Goal: Task Accomplishment & Management: Use online tool/utility

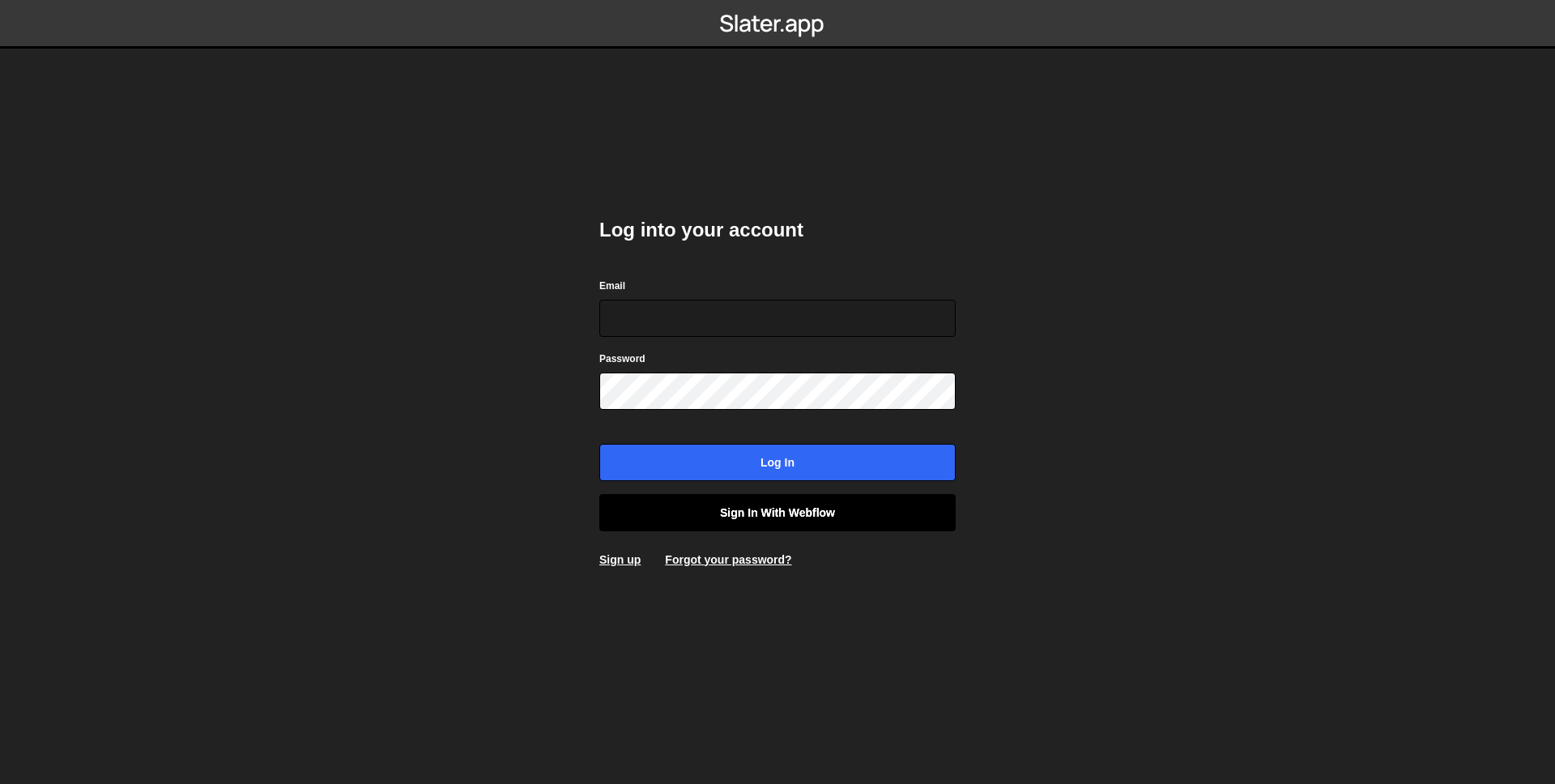
click at [747, 527] on link "Sign in with Webflow" at bounding box center [777, 512] width 356 height 37
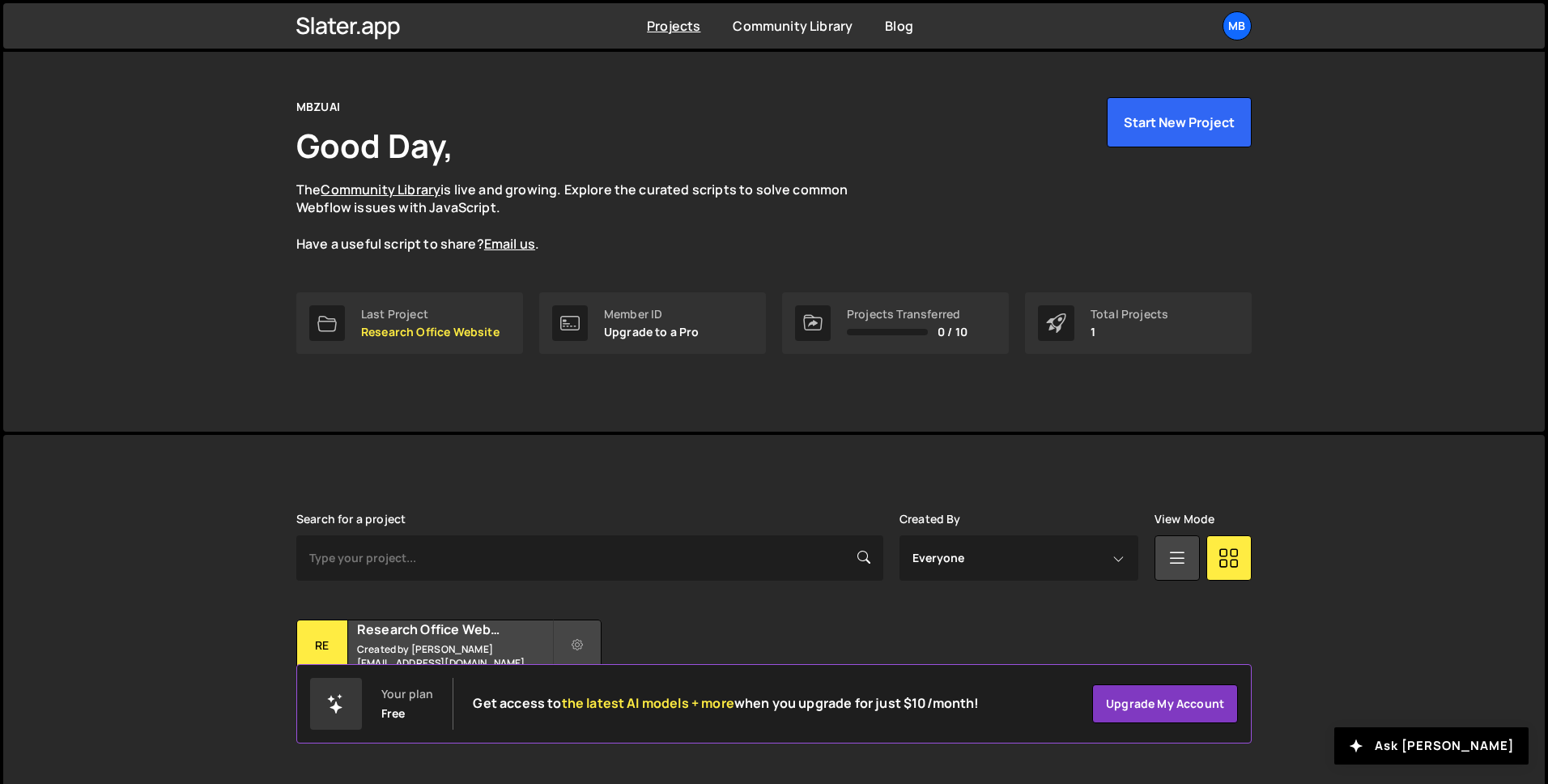
scroll to position [50, 0]
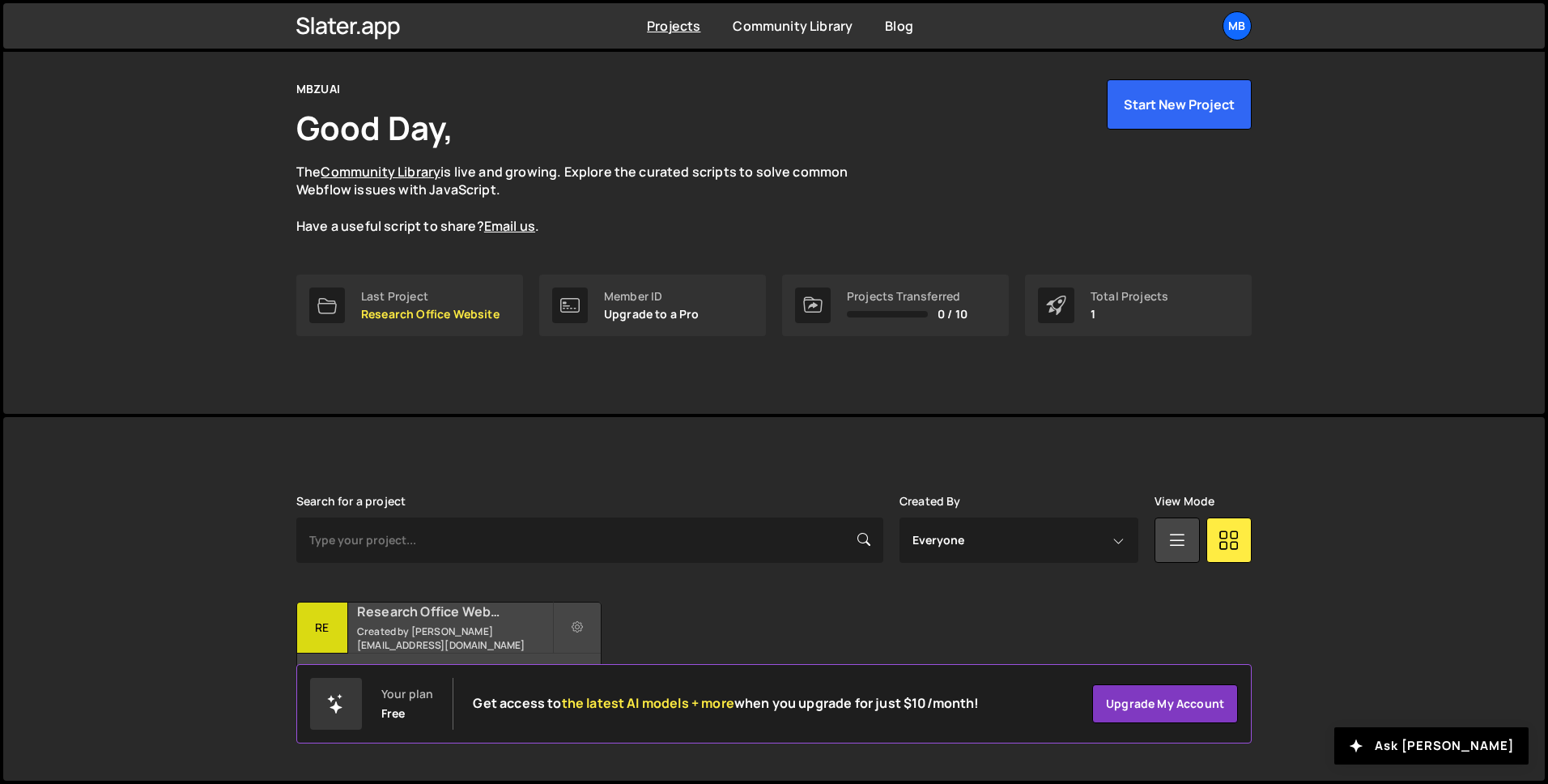
click at [431, 629] on div "Research Office Website Created by zaqi.silverano@mbzuai.ac.ae" at bounding box center [448, 628] width 303 height 50
click at [433, 620] on h2 "Research Office Website" at bounding box center [455, 611] width 195 height 18
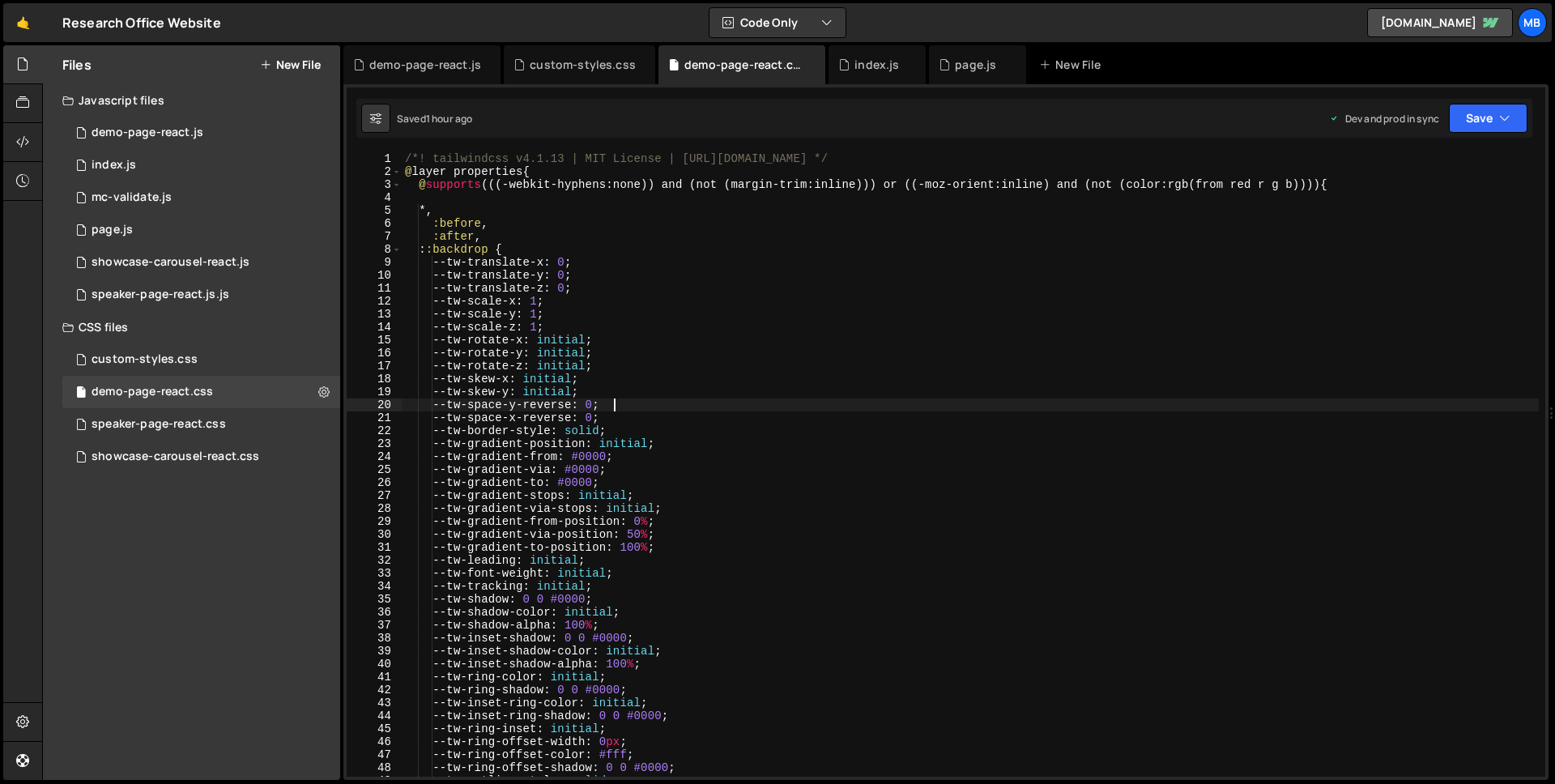
click at [805, 410] on div "/*! tailwindcss v4.1.13 | MIT License | [URL][DOMAIN_NAME] */ @ layer propertie…" at bounding box center [971, 477] width 1137 height 650
click at [1311, 312] on div "/*! tailwindcss v4.1.13 | MIT License | [URL][DOMAIN_NAME] */ @ layer propertie…" at bounding box center [971, 477] width 1137 height 650
type textarea "}"
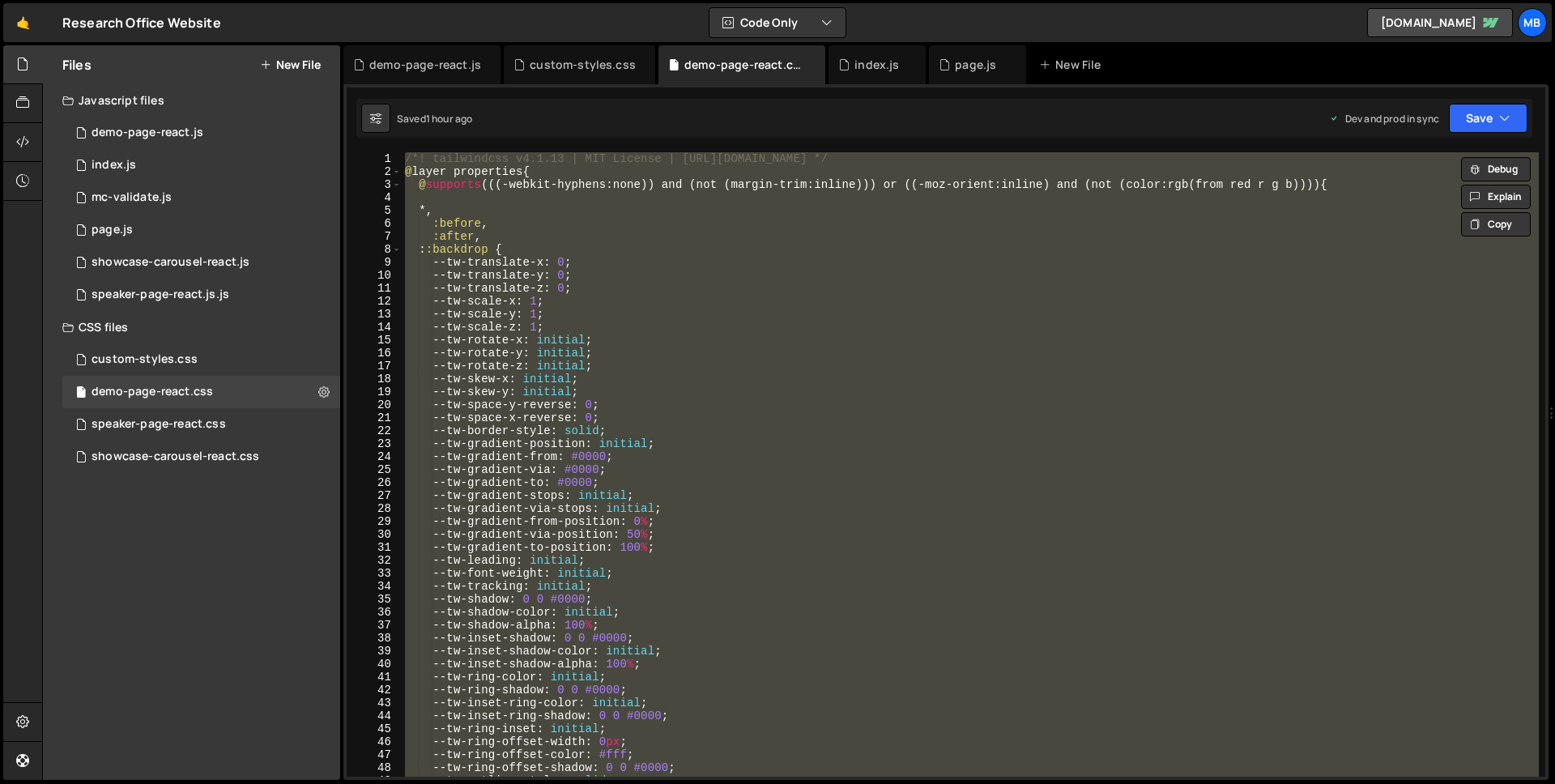
paste textarea
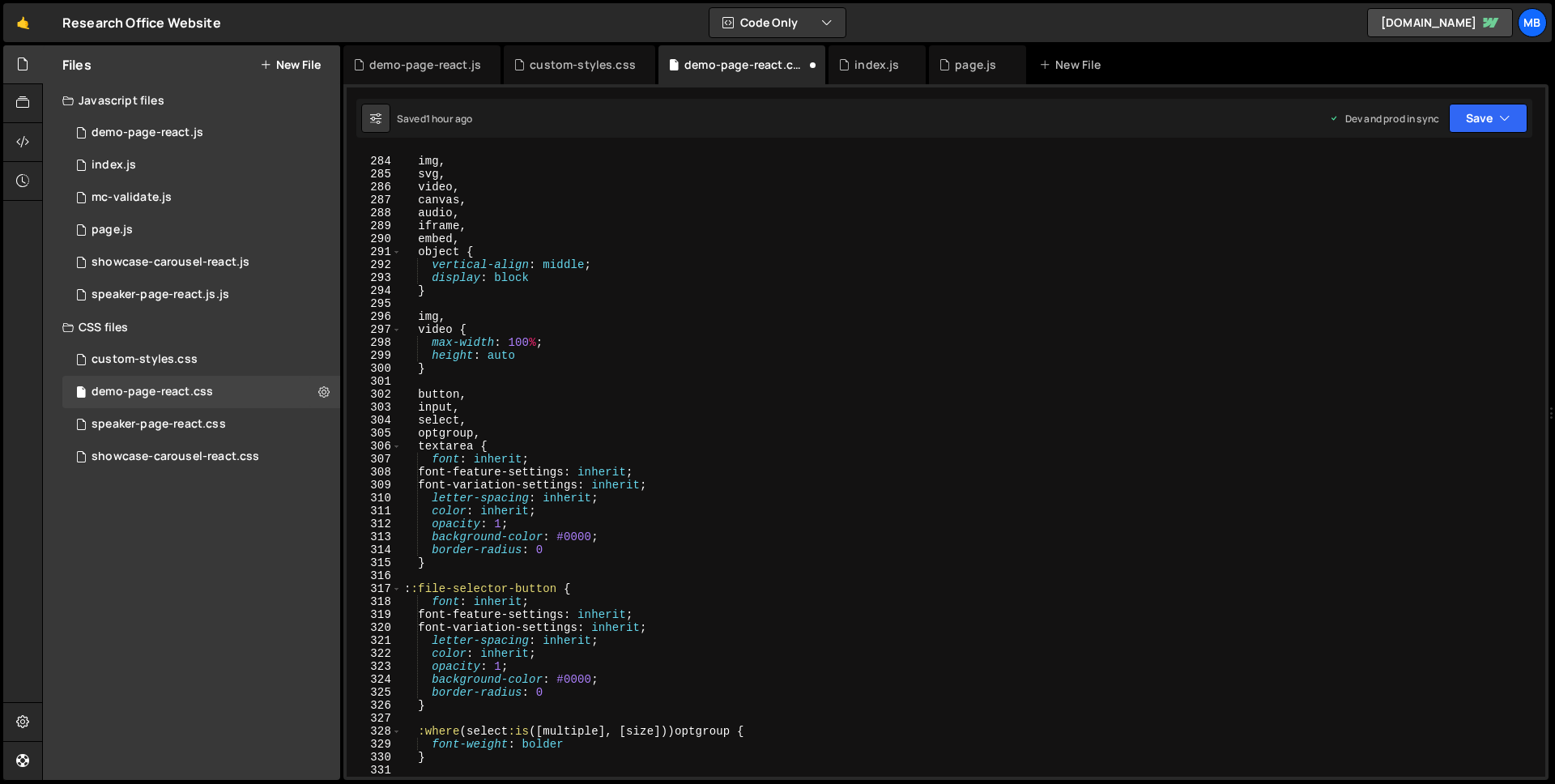
type textarea "@layer properties {"
click at [209, 128] on div "0 demo-page-react.js 0" at bounding box center [201, 132] width 278 height 33
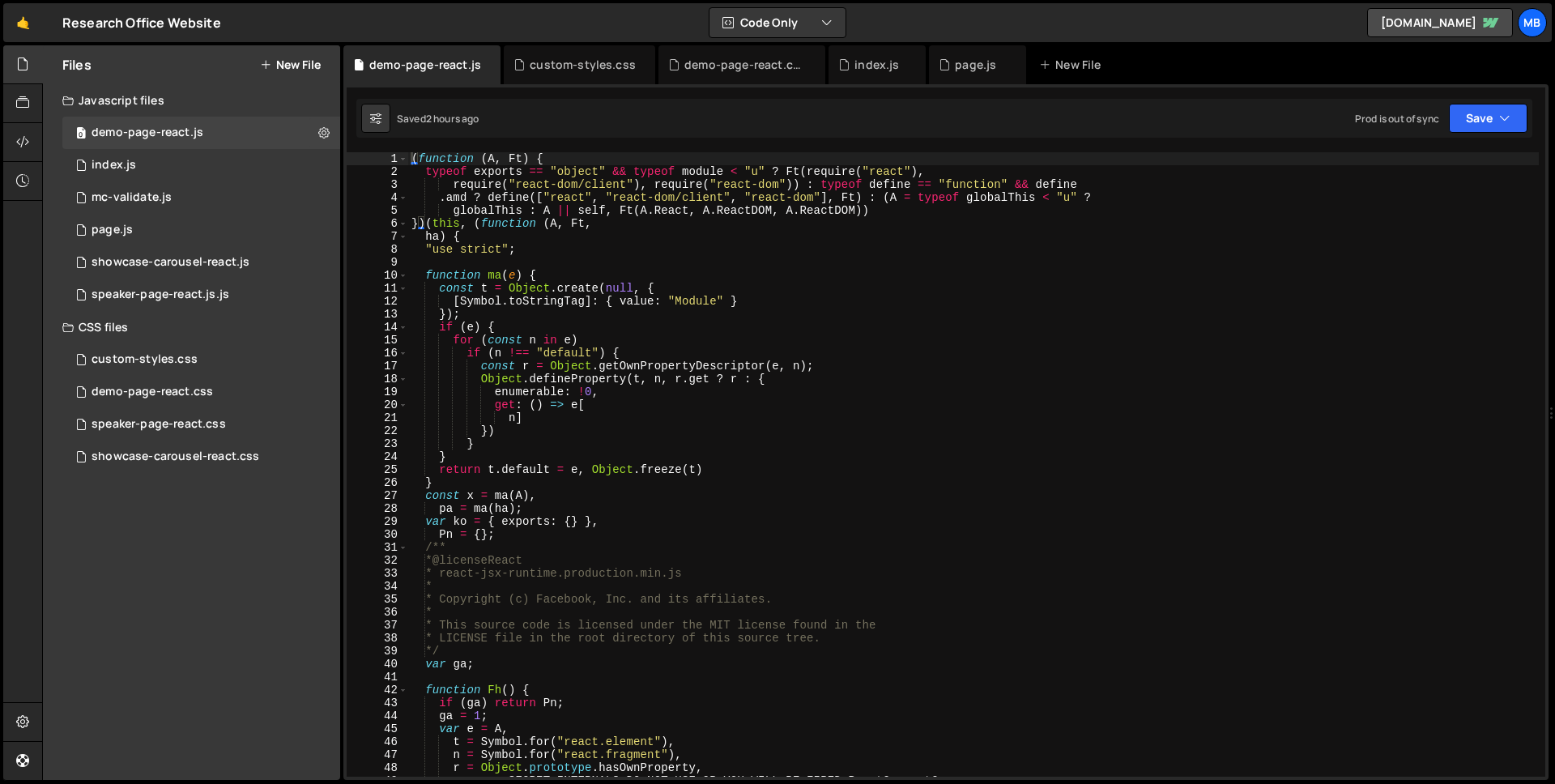
click at [719, 247] on div "( function ( A , Ft ) { typeof exports == "object" && typeof module < "u" ? Ft …" at bounding box center [973, 477] width 1131 height 650
type textarea "}));"
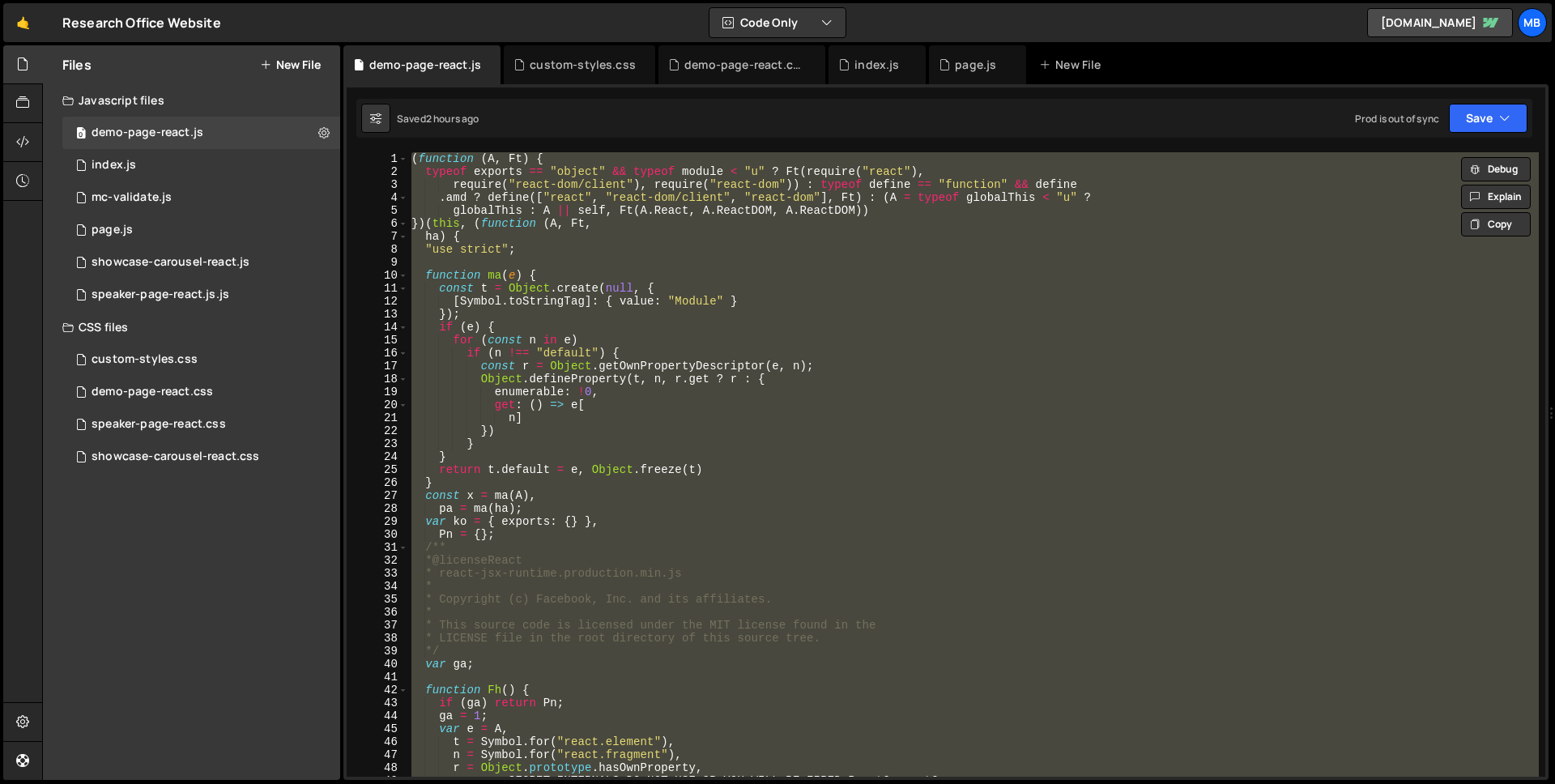
paste textarea
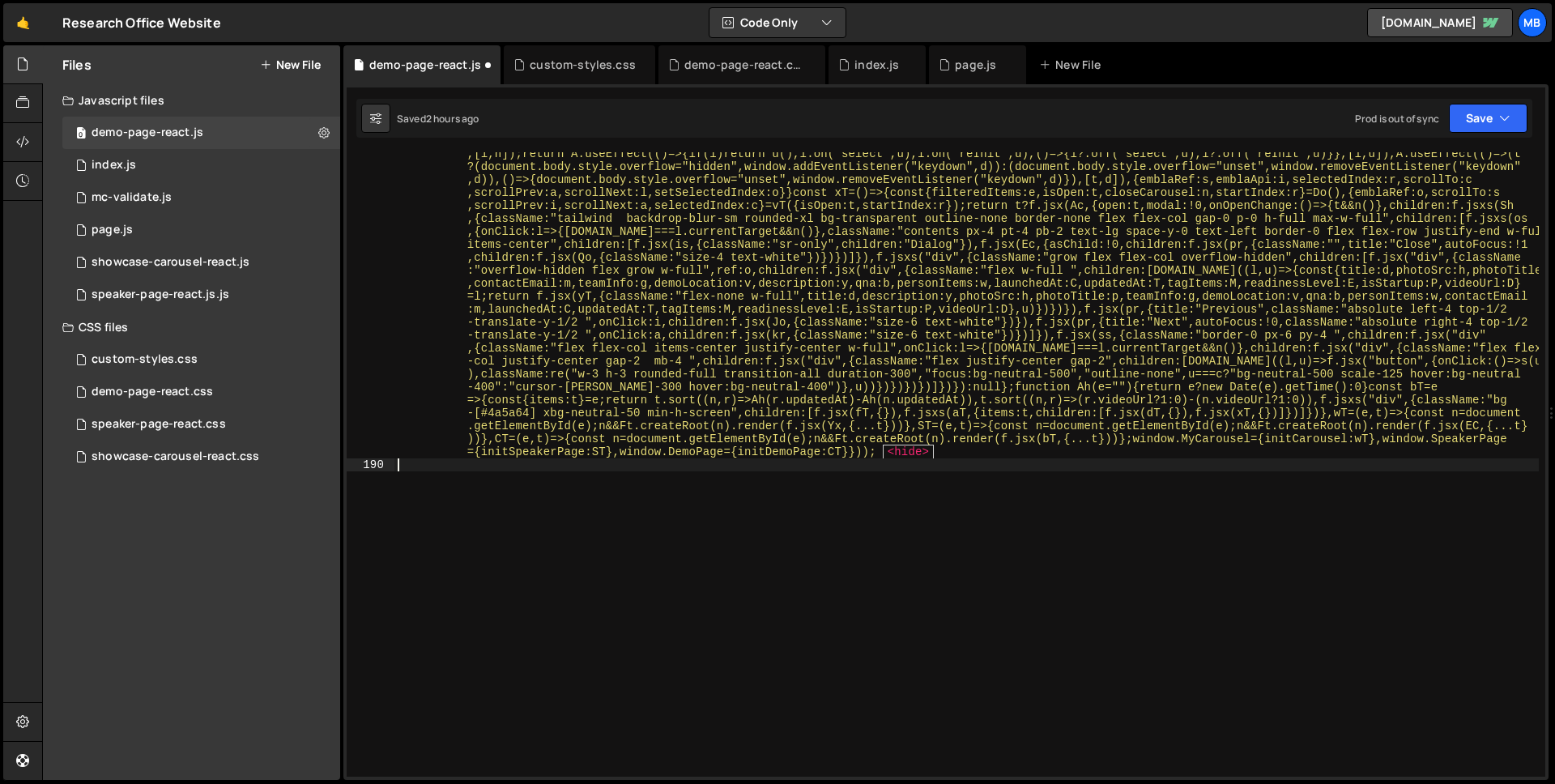
scroll to position [25905, 0]
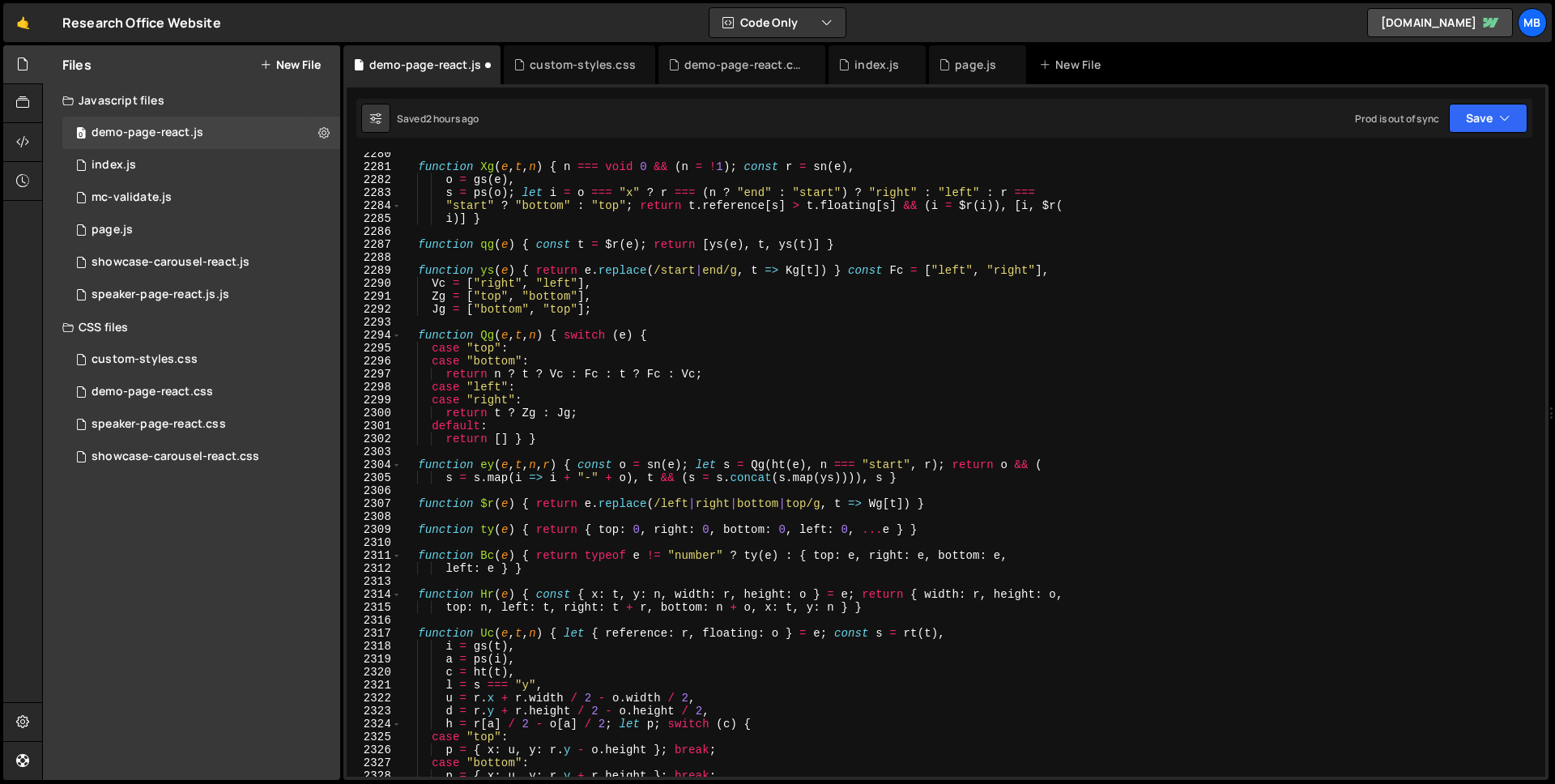
type textarea "sm = x.forwardRef((e, t) => { const n = x.useContext(wa),"
drag, startPoint x: 1463, startPoint y: 111, endPoint x: 1464, endPoint y: 147, distance: 36.0
click at [1463, 111] on button "Save" at bounding box center [1488, 117] width 78 height 29
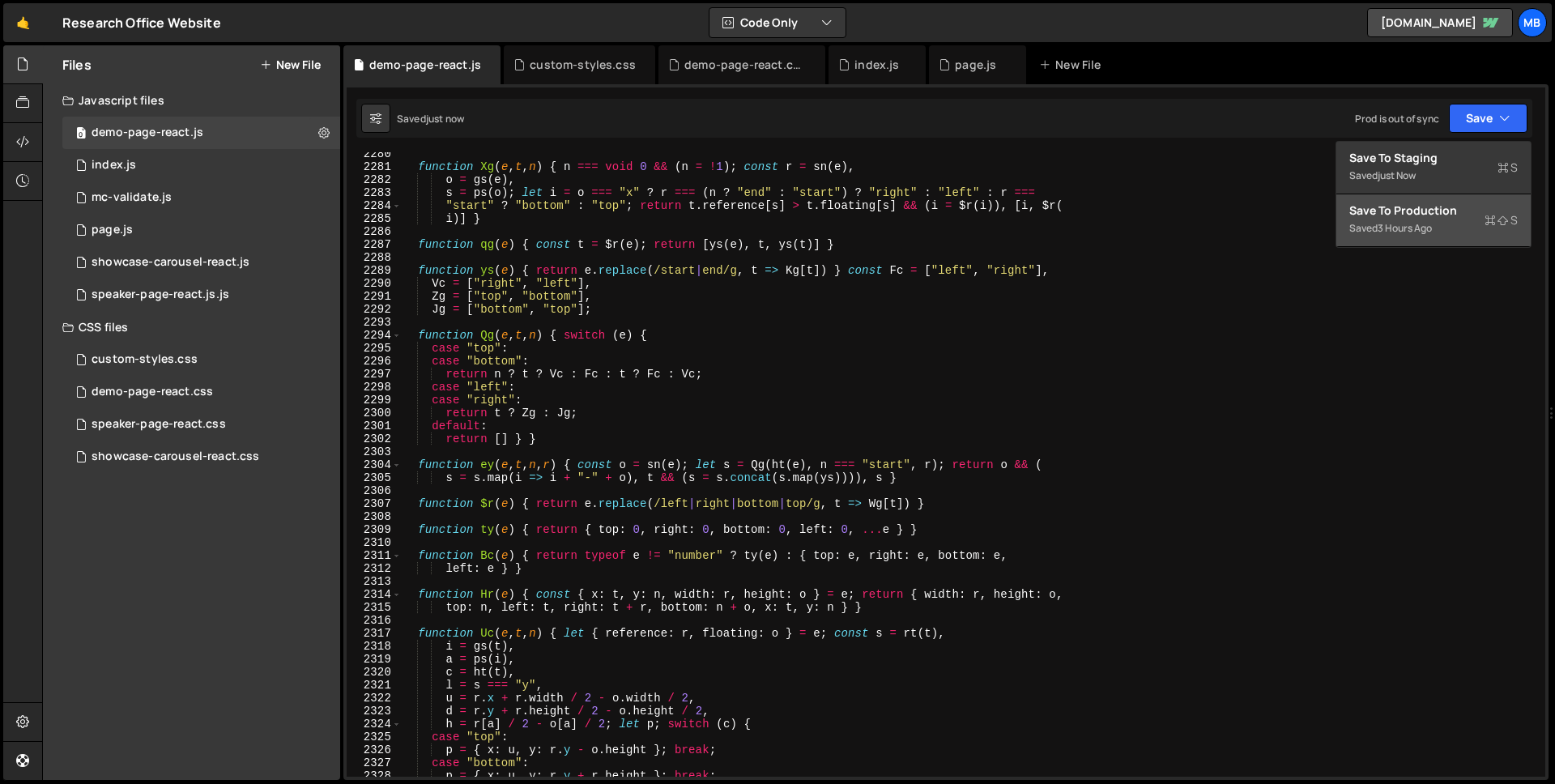
click at [1441, 228] on div "Saved 3 hours ago" at bounding box center [1433, 228] width 168 height 20
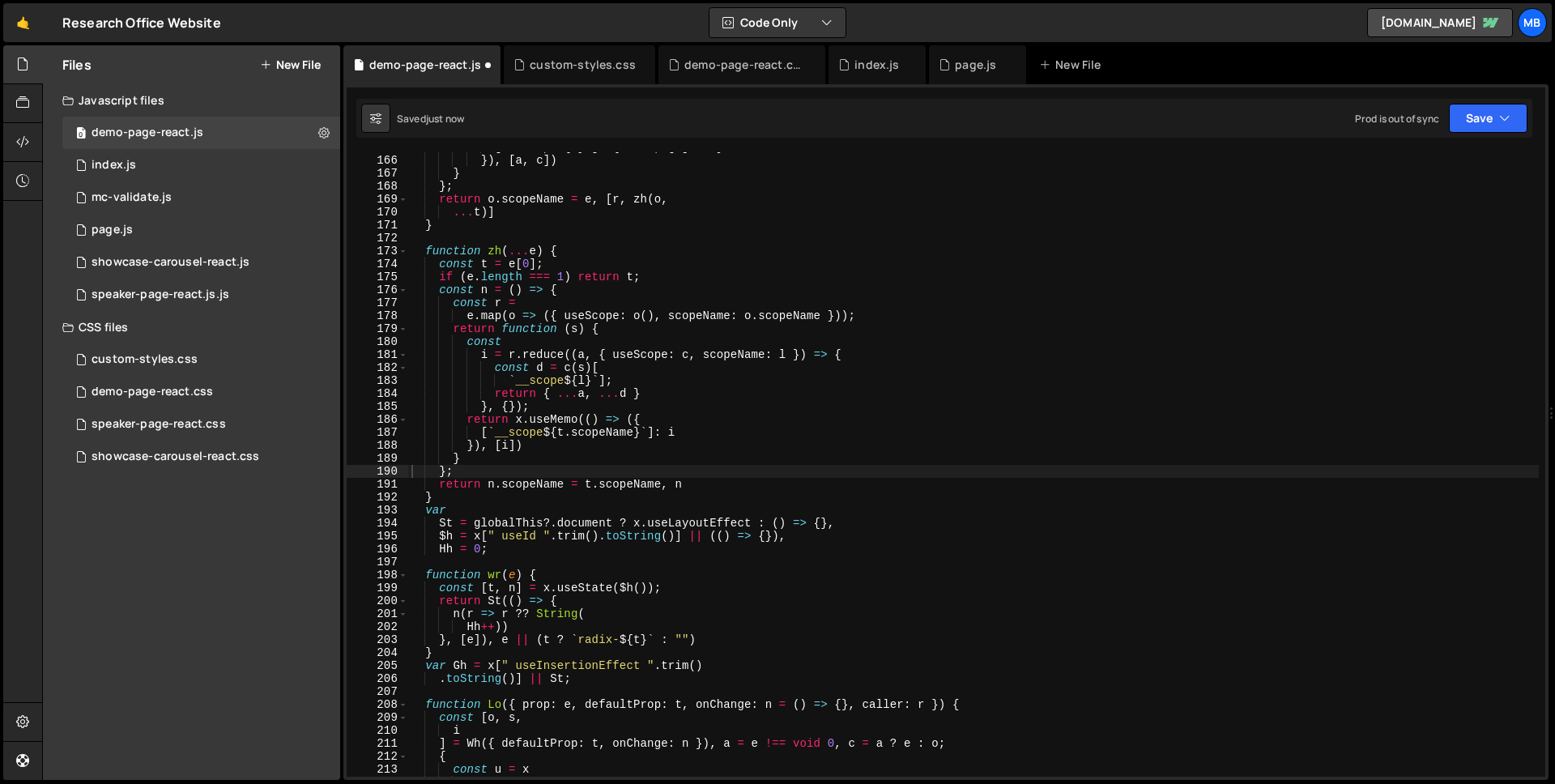
scroll to position [286, 0]
click at [202, 394] on div "demo-page-react.css" at bounding box center [152, 392] width 122 height 15
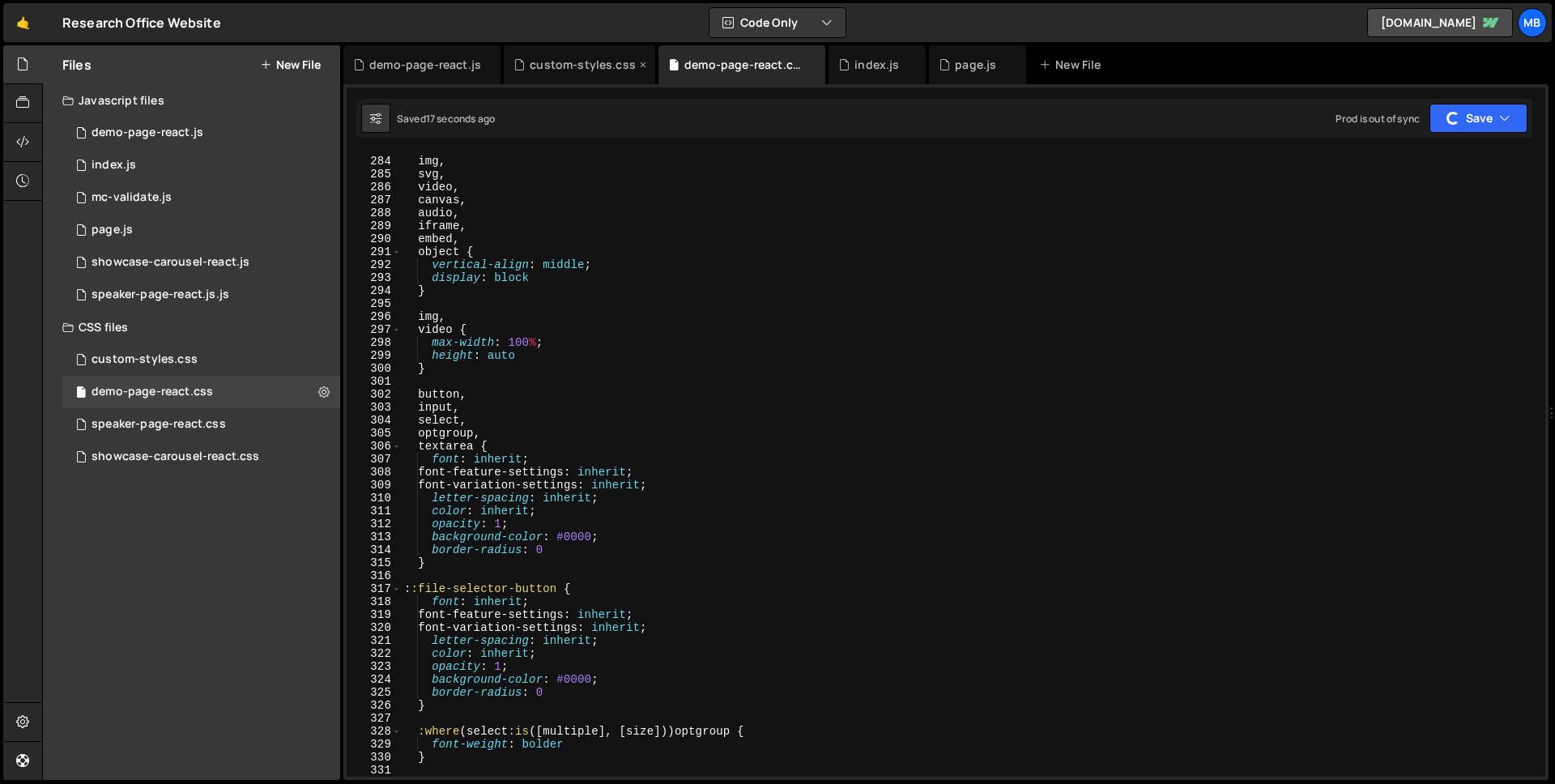
click at [553, 70] on div "custom-styles.css" at bounding box center [583, 64] width 106 height 16
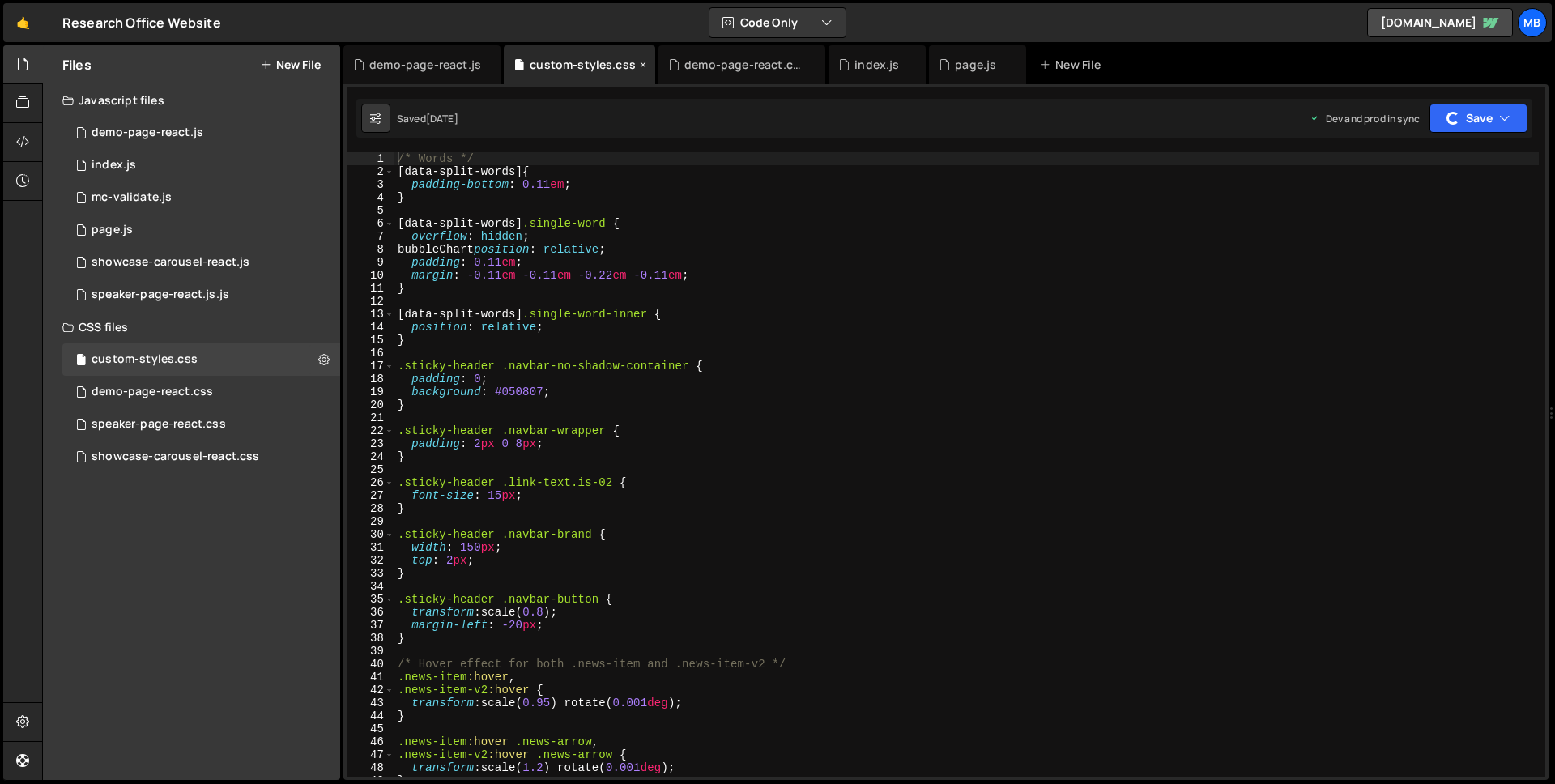
click at [640, 64] on icon at bounding box center [643, 64] width 11 height 16
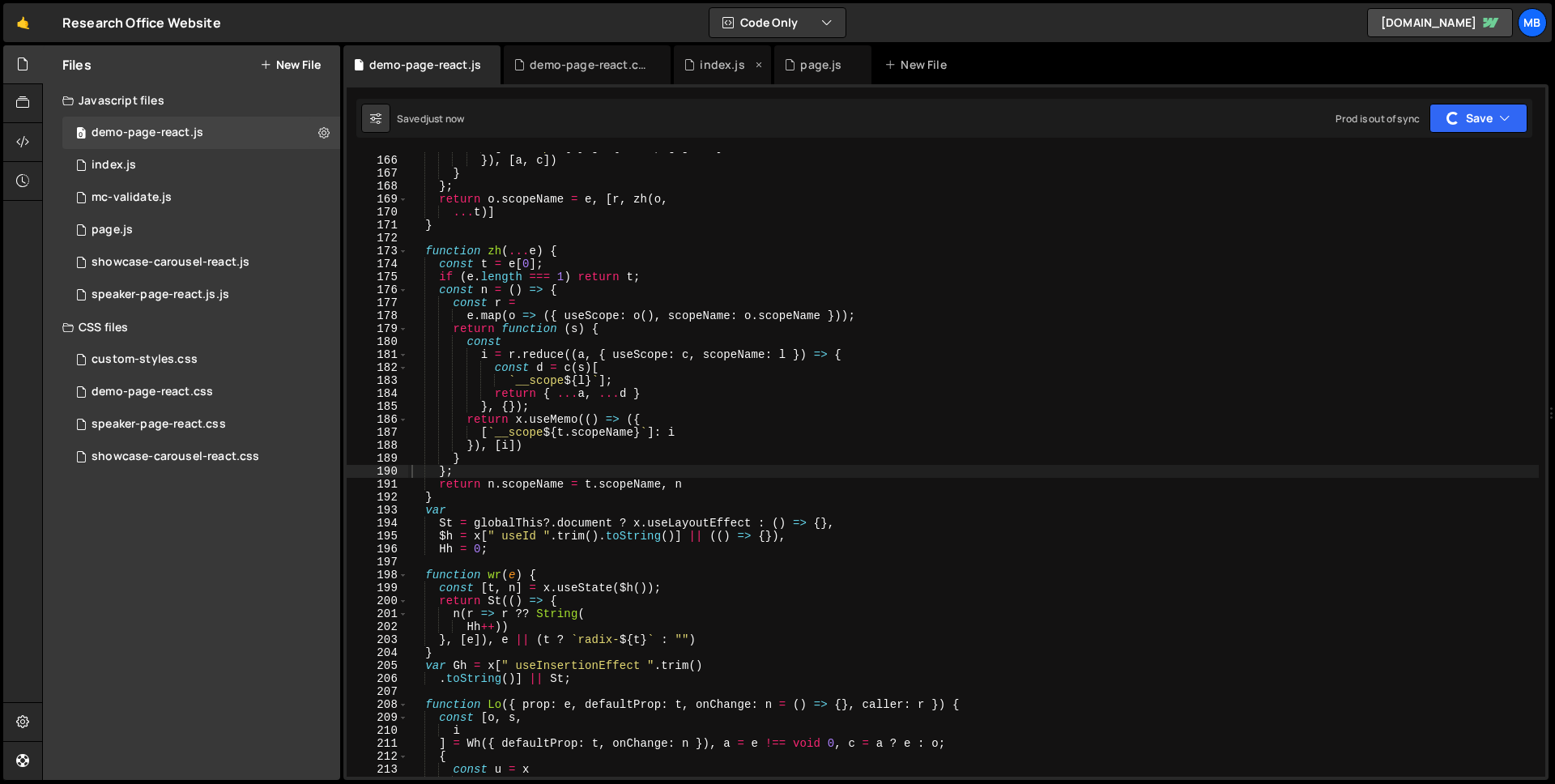
click at [717, 66] on div "index.js" at bounding box center [722, 64] width 45 height 16
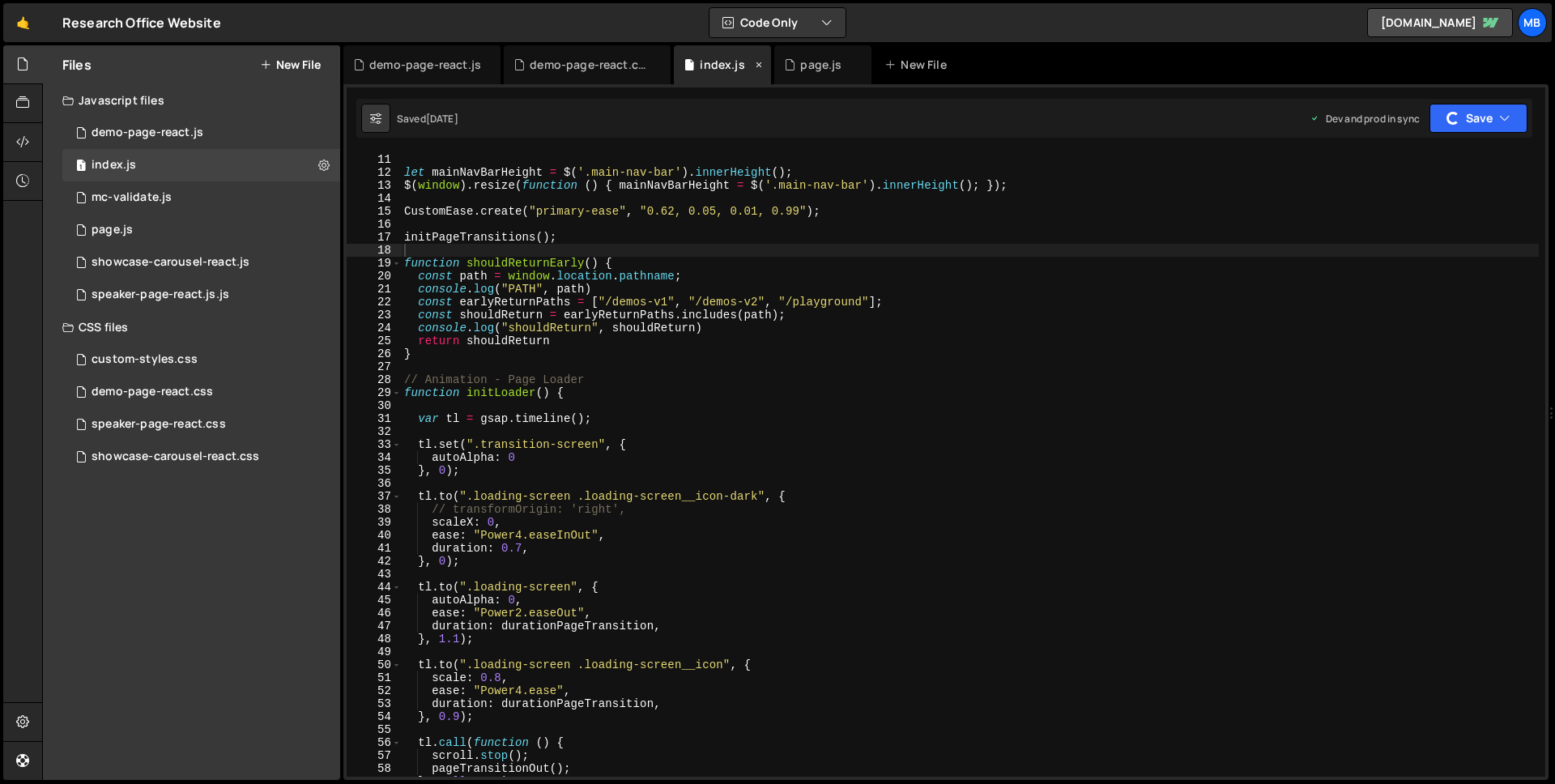
scroll to position [128, 0]
click at [758, 63] on icon at bounding box center [759, 64] width 11 height 16
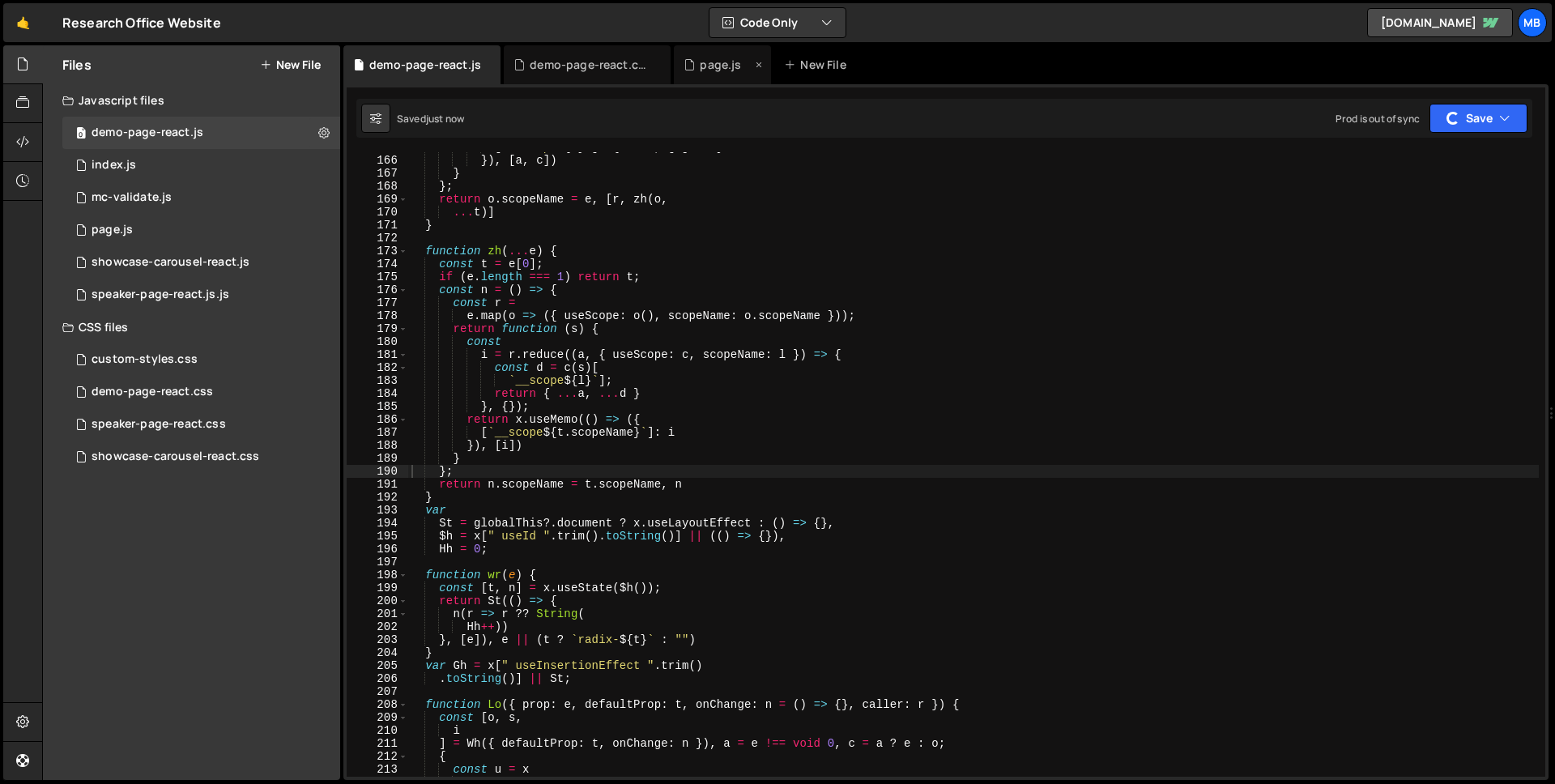
click at [756, 64] on icon at bounding box center [759, 64] width 11 height 16
click at [228, 393] on div "demo-page-react.css 0" at bounding box center [201, 392] width 278 height 33
click at [228, 394] on div "demo-page-react.css 0" at bounding box center [201, 392] width 278 height 33
click at [235, 384] on div "demo-page-react.css 0" at bounding box center [201, 392] width 278 height 33
drag, startPoint x: 241, startPoint y: 365, endPoint x: 248, endPoint y: 391, distance: 26.9
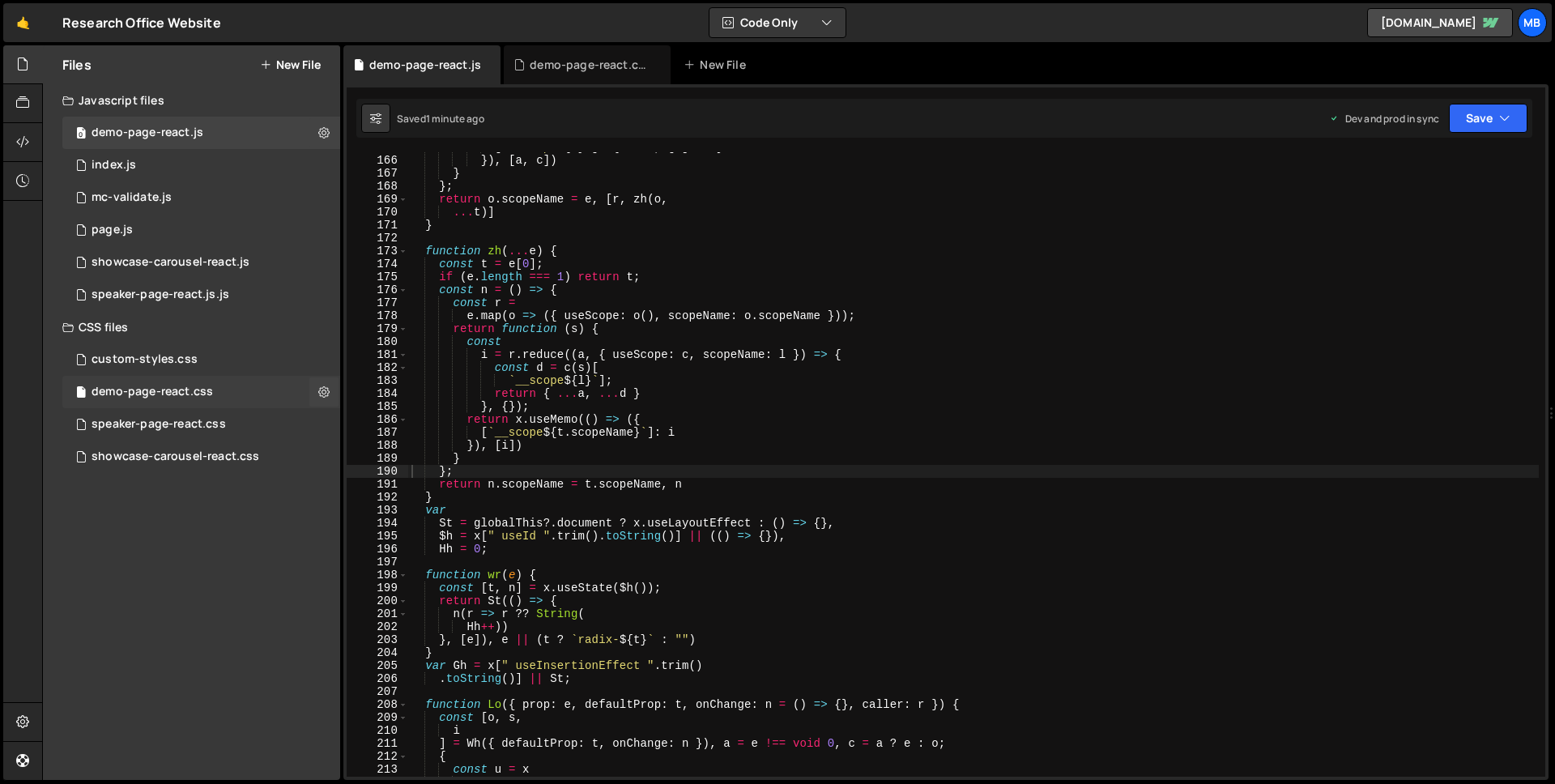
click at [241, 365] on div "custom-styles.css 0" at bounding box center [201, 359] width 278 height 33
click at [248, 391] on div "demo-page-react.css 0" at bounding box center [201, 392] width 278 height 33
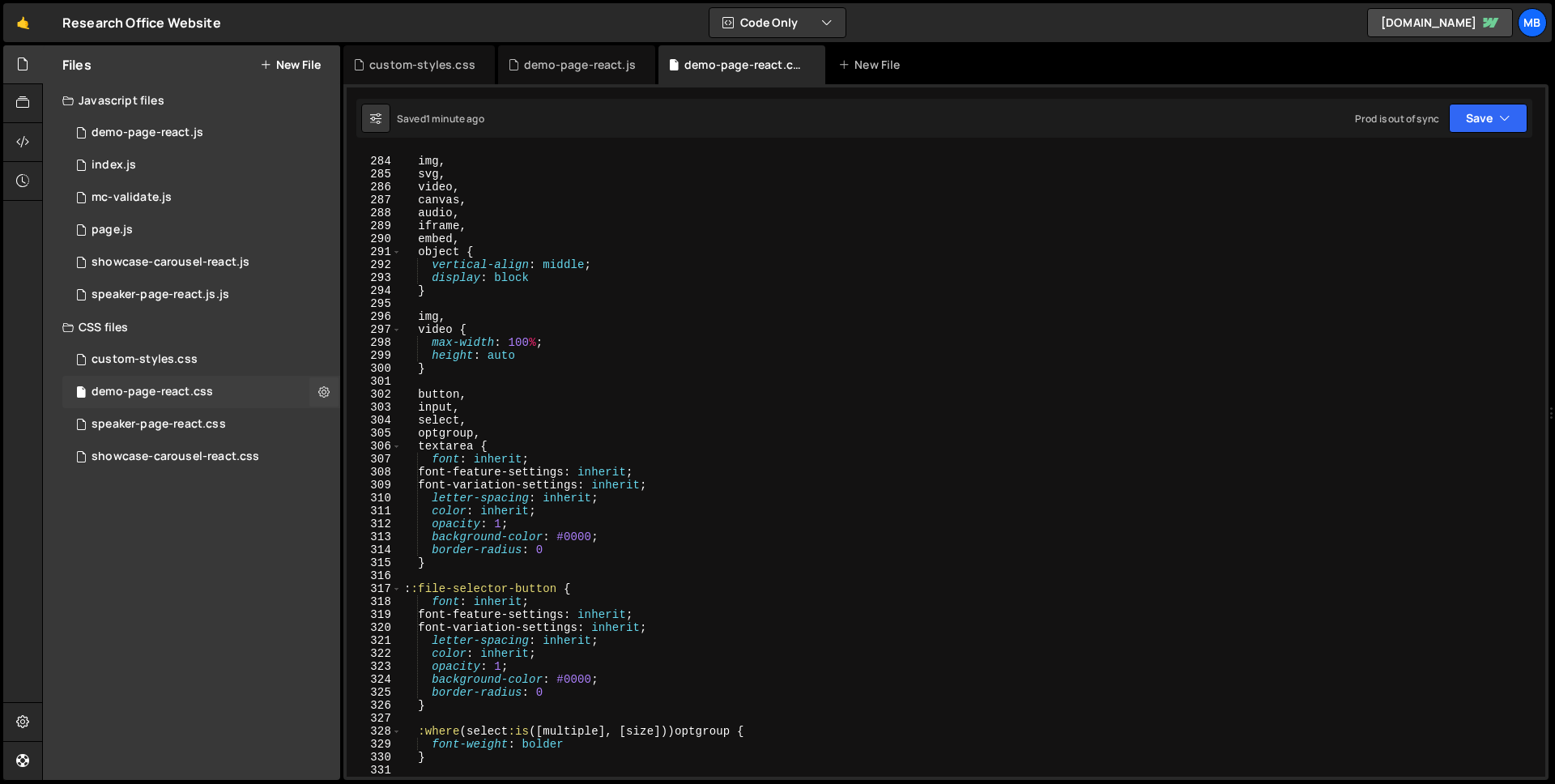
click at [246, 391] on div "demo-page-react.css 0" at bounding box center [201, 392] width 278 height 33
click at [708, 400] on div "img , svg , video , canvas , audio , iframe , embed , object { vertical-align :…" at bounding box center [970, 466] width 1138 height 650
type textarea "}"
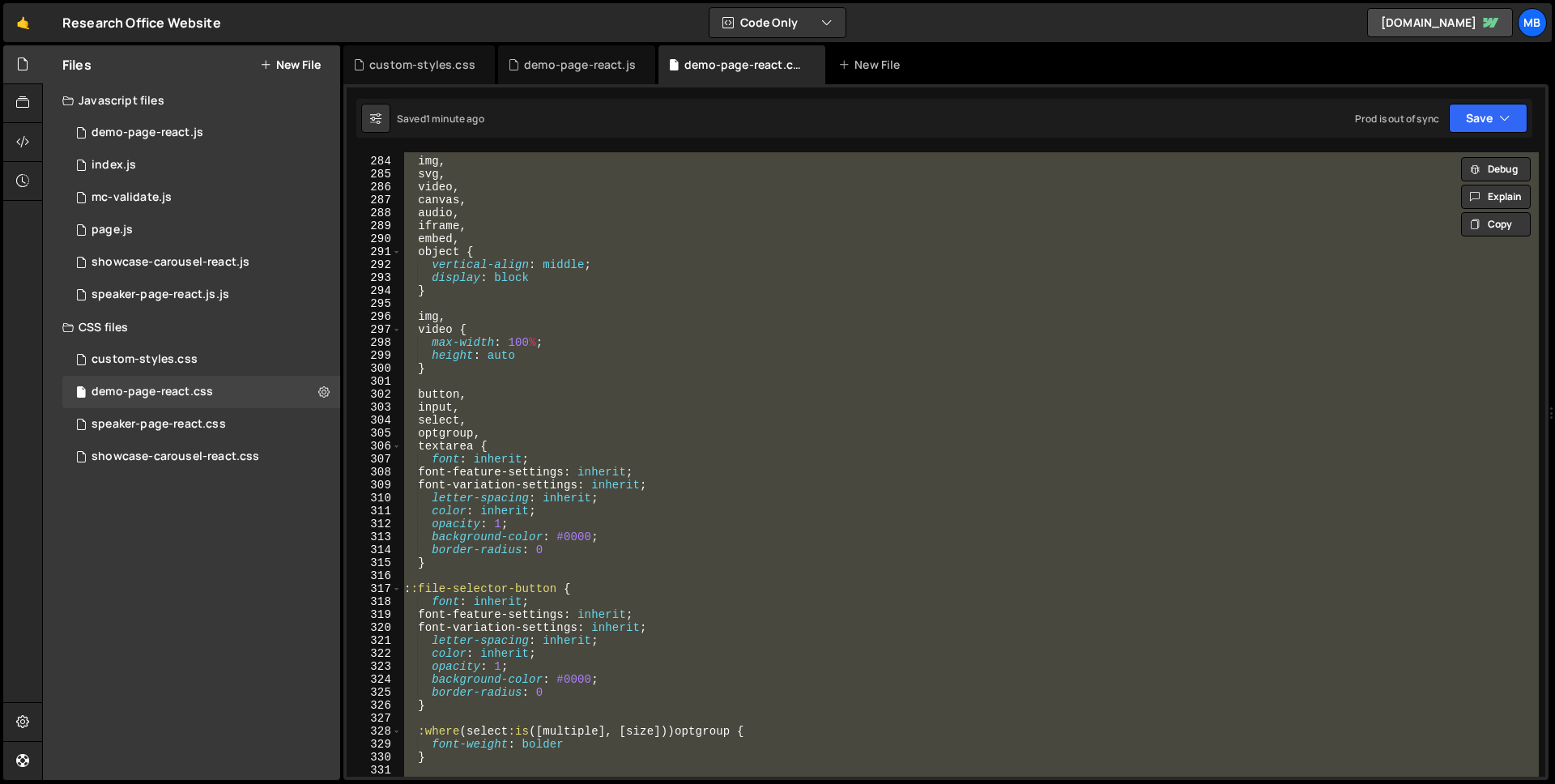
paste textarea
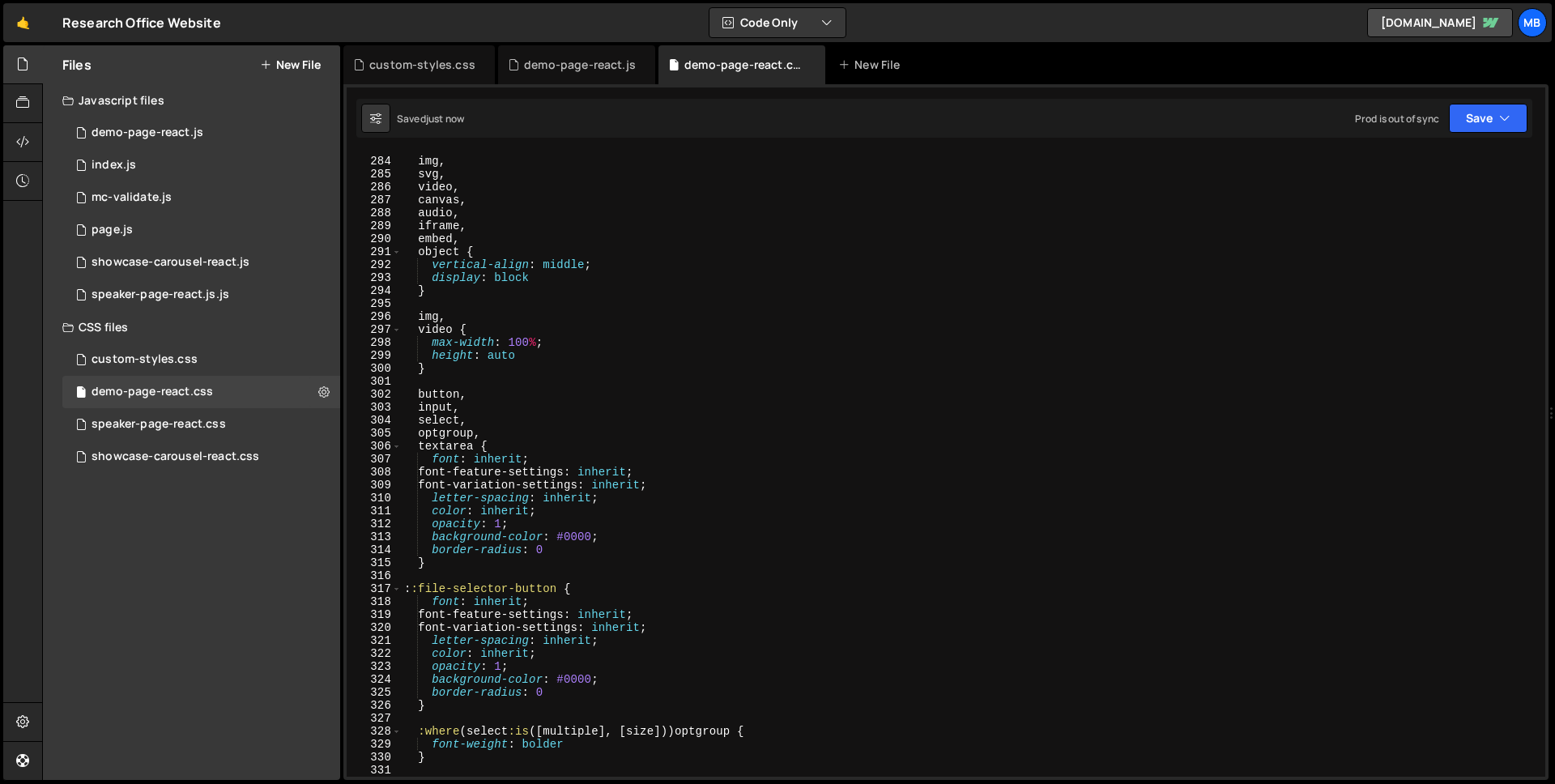
scroll to position [0, 0]
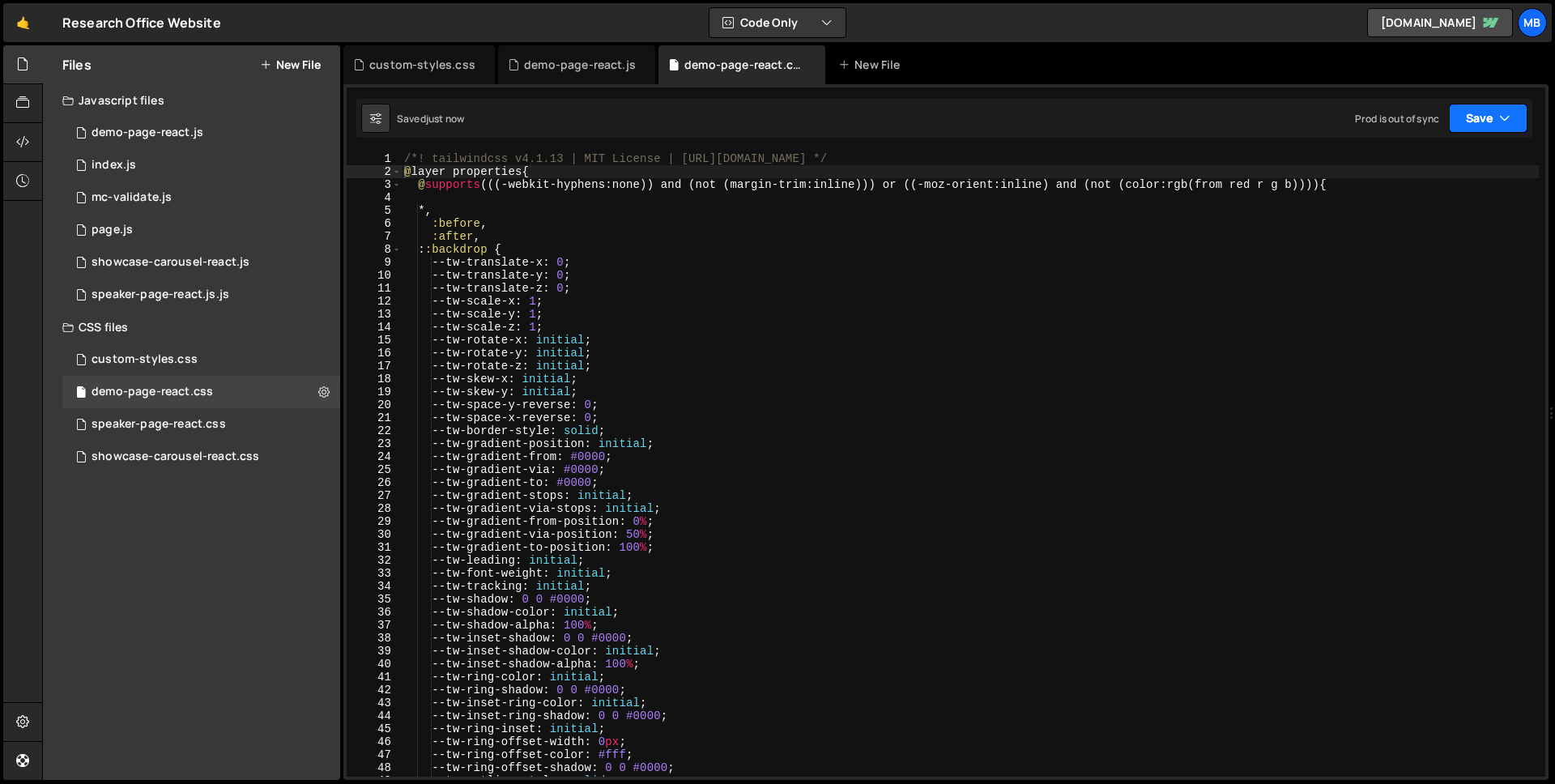
click at [1481, 121] on button "Save" at bounding box center [1488, 117] width 78 height 29
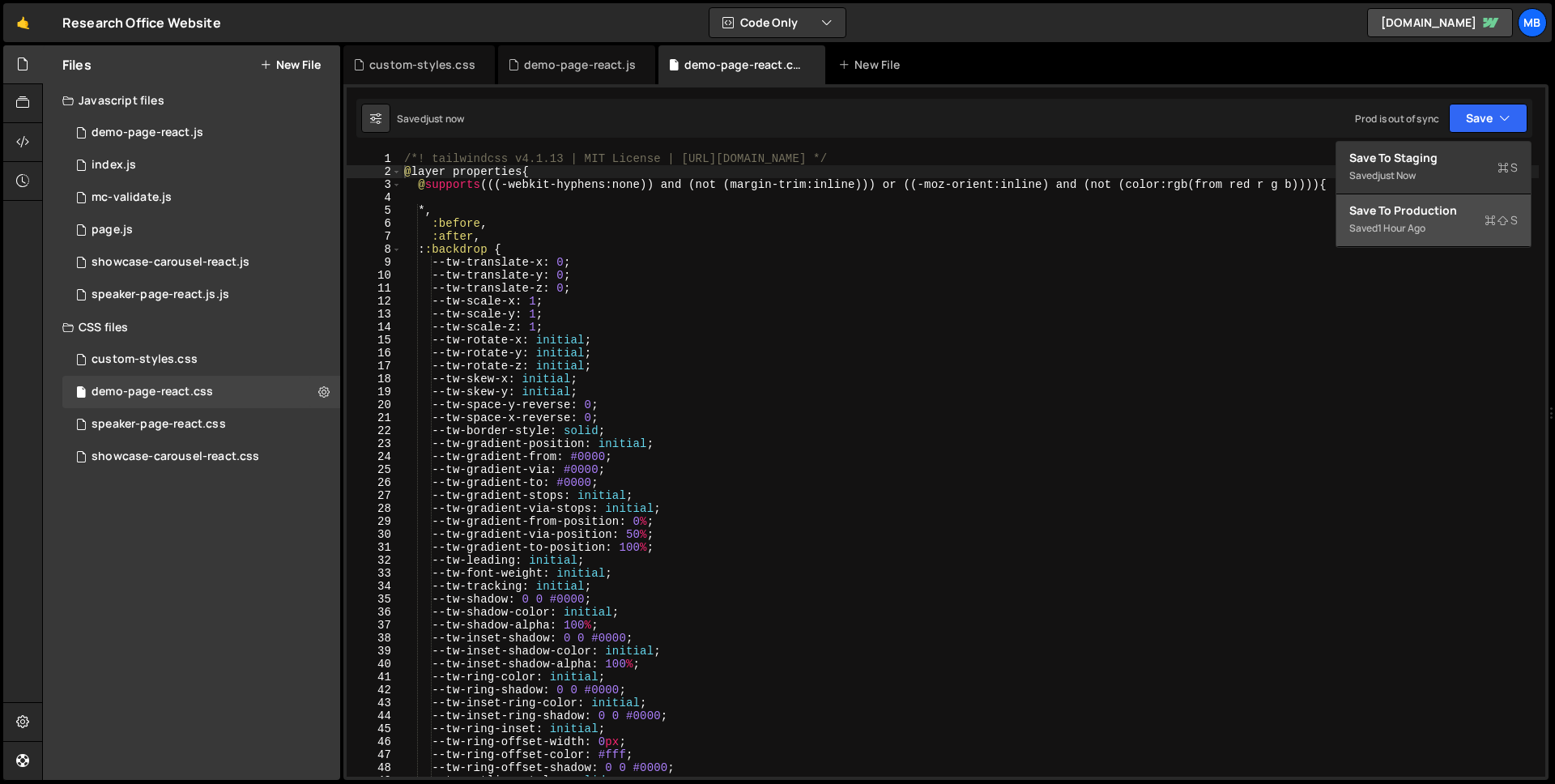
click at [1448, 214] on div "Save to Production S" at bounding box center [1433, 210] width 168 height 16
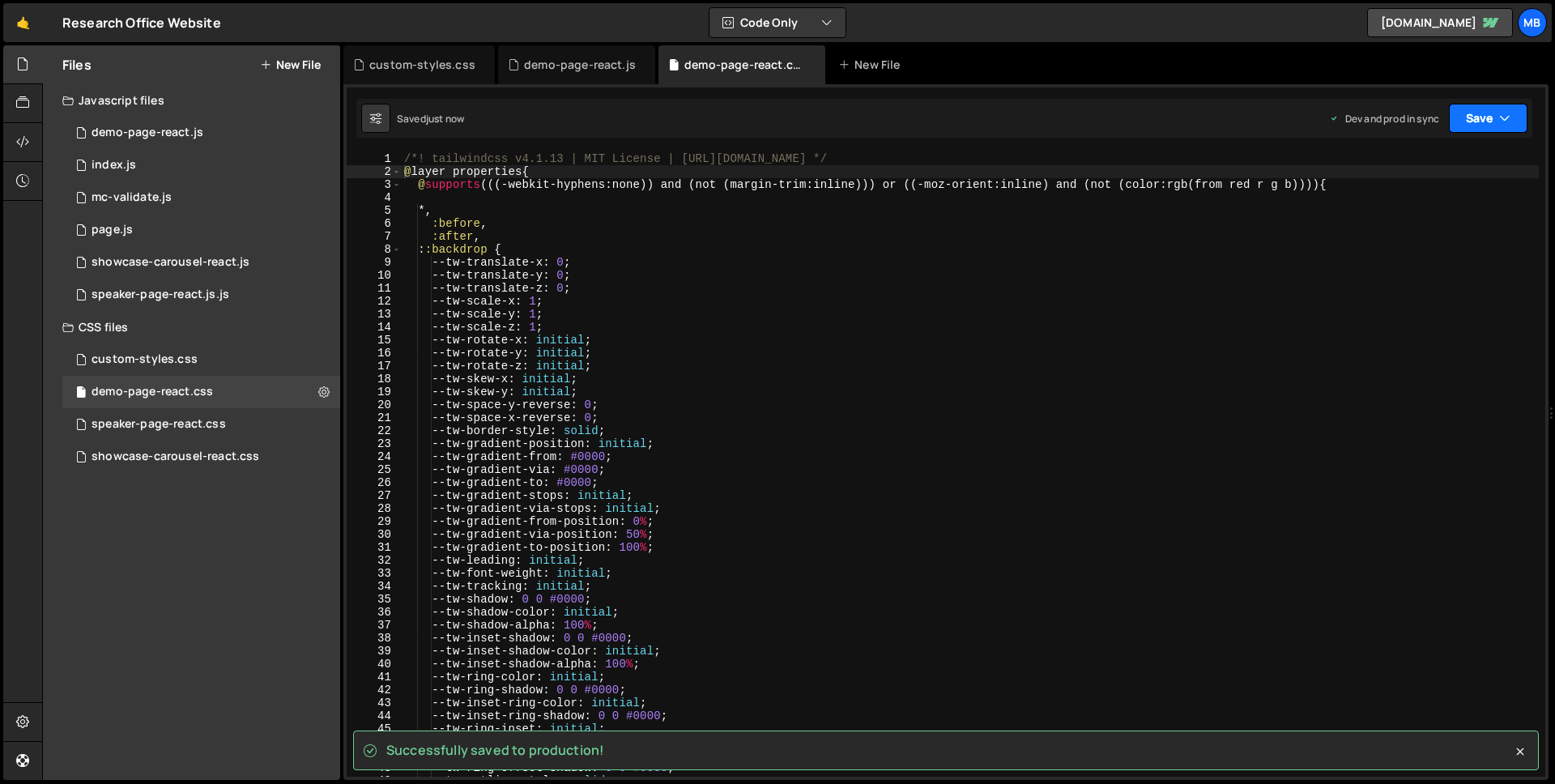
click at [1489, 113] on button "Save" at bounding box center [1488, 117] width 78 height 29
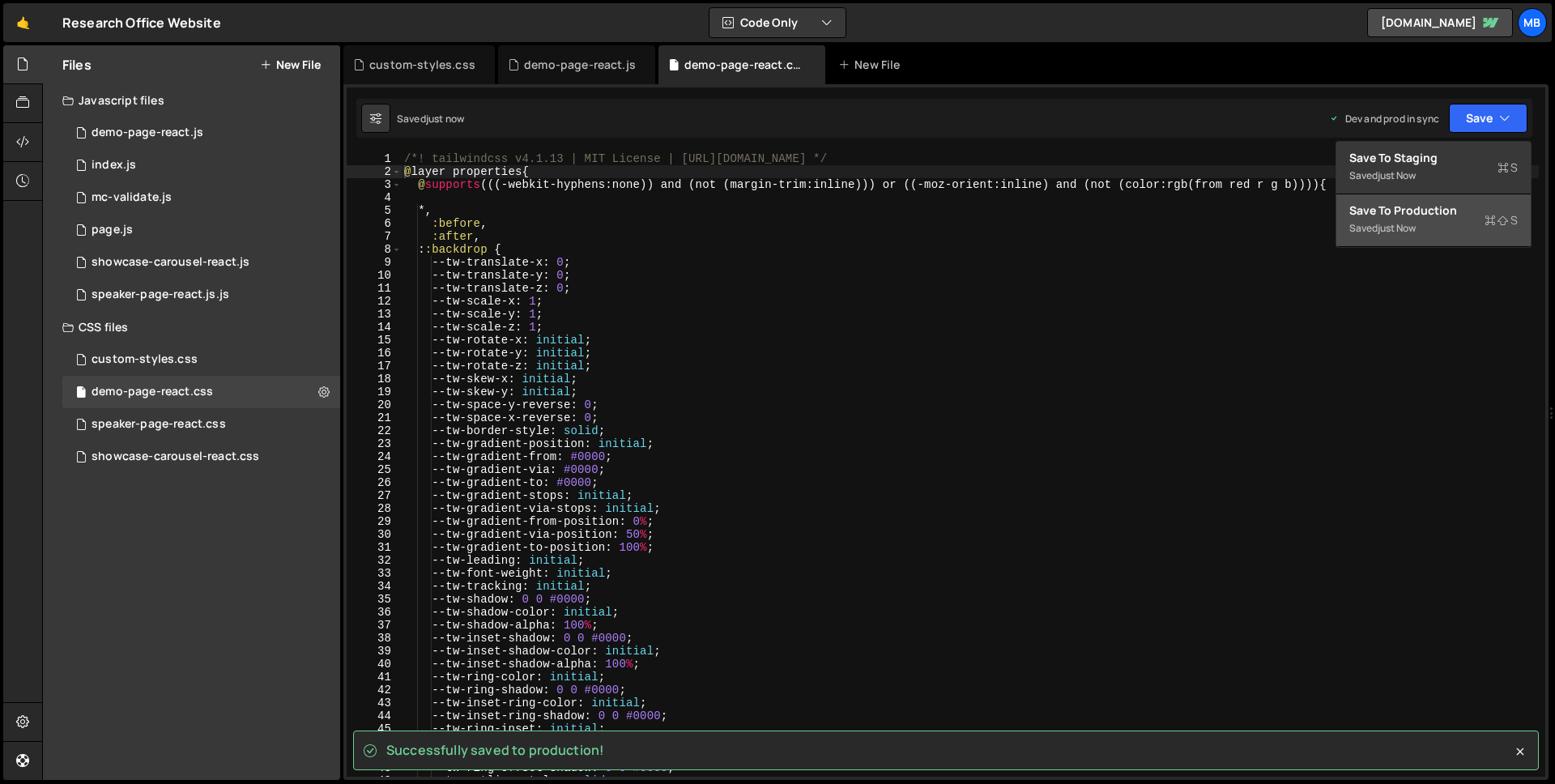
click at [1456, 207] on div "Save to Production S" at bounding box center [1433, 210] width 168 height 16
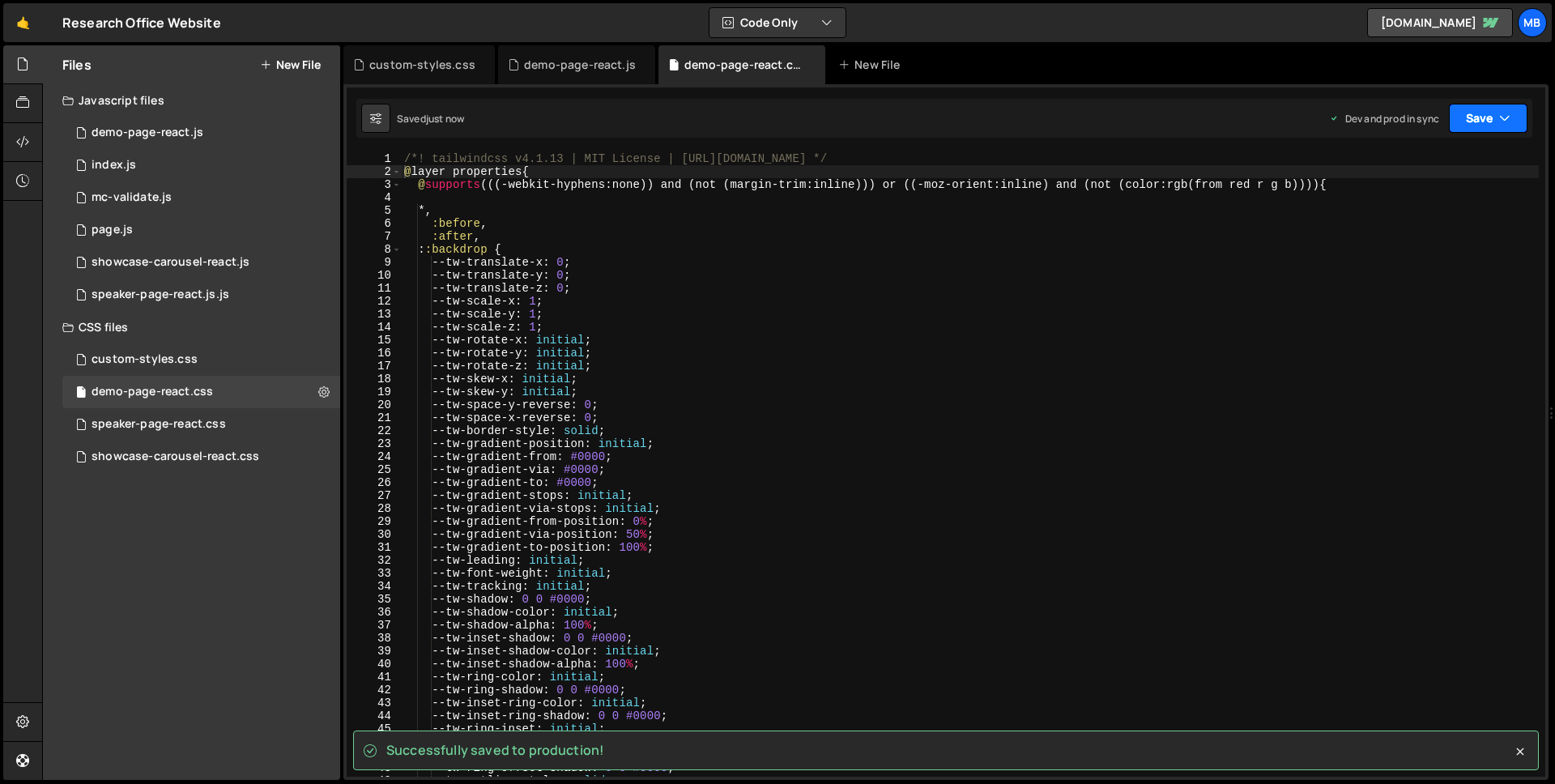
drag, startPoint x: 1468, startPoint y: 125, endPoint x: 1459, endPoint y: 156, distance: 32.3
click at [1468, 126] on button "Save" at bounding box center [1488, 117] width 78 height 29
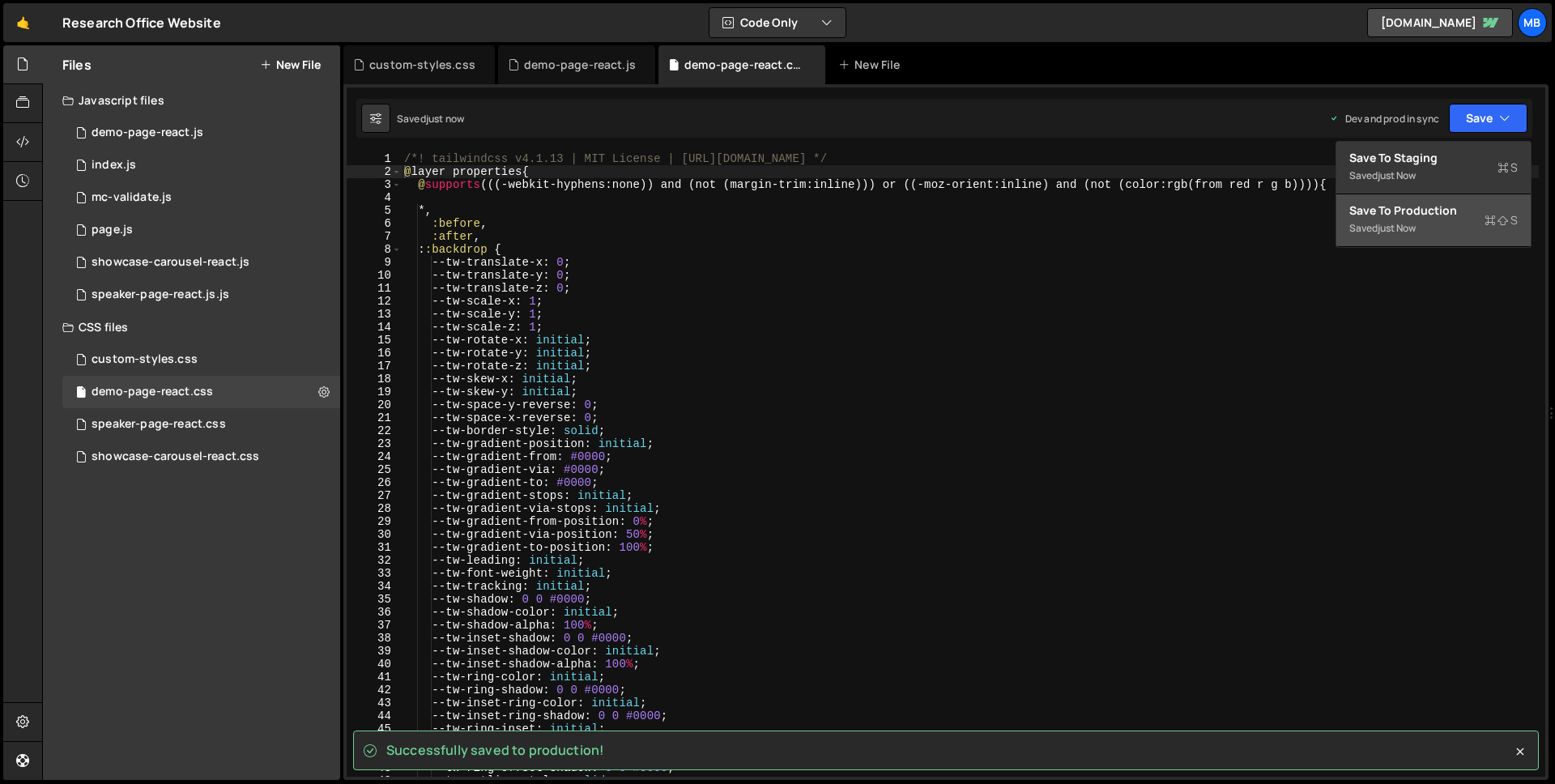
click at [1440, 210] on div "Save to Production S" at bounding box center [1433, 210] width 168 height 16
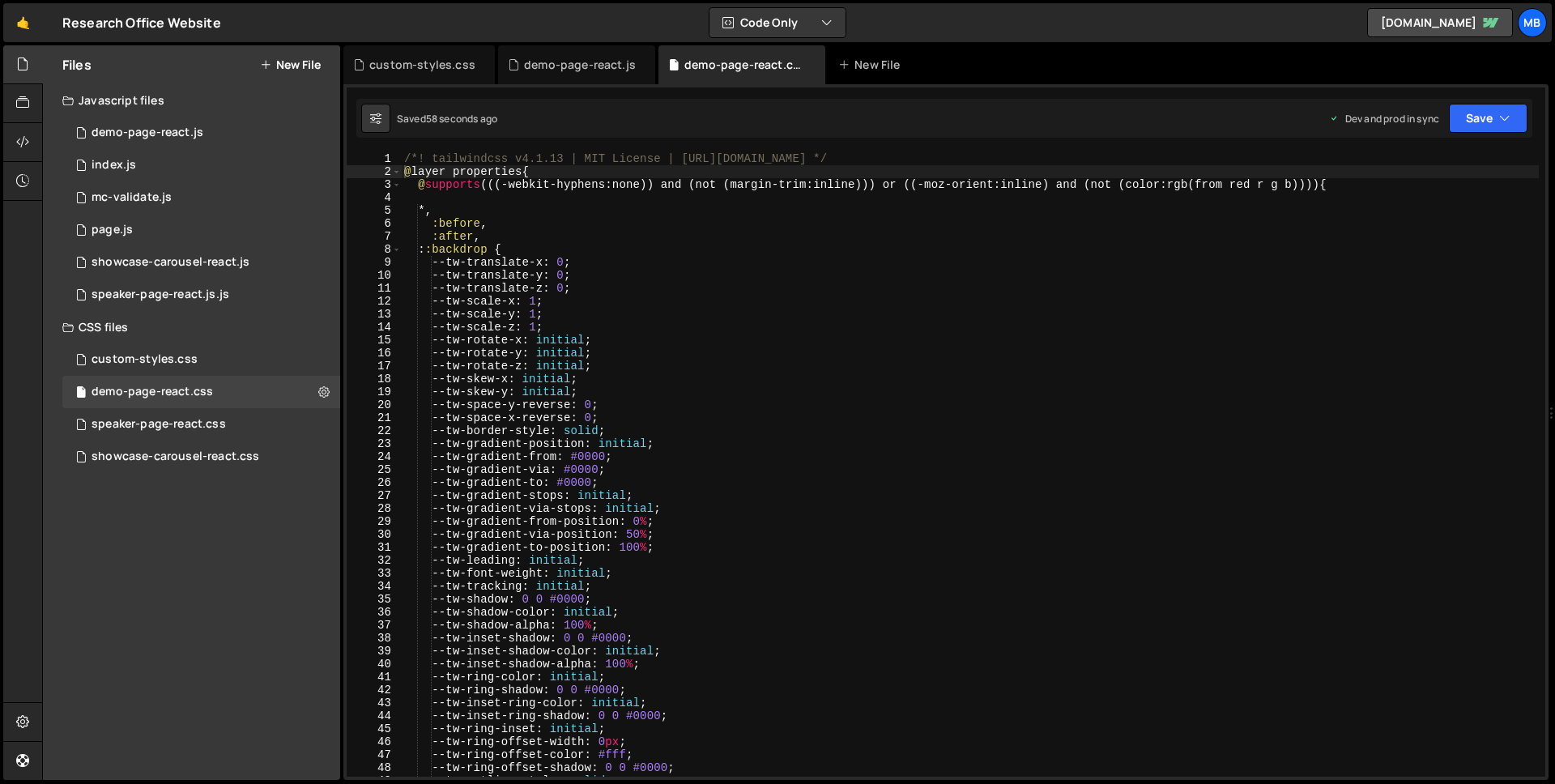
click at [758, 341] on div "/*! tailwindcss v4.1.13 | MIT License | [URL][DOMAIN_NAME] */ @ layer propertie…" at bounding box center [970, 477] width 1138 height 650
type textarea "}"
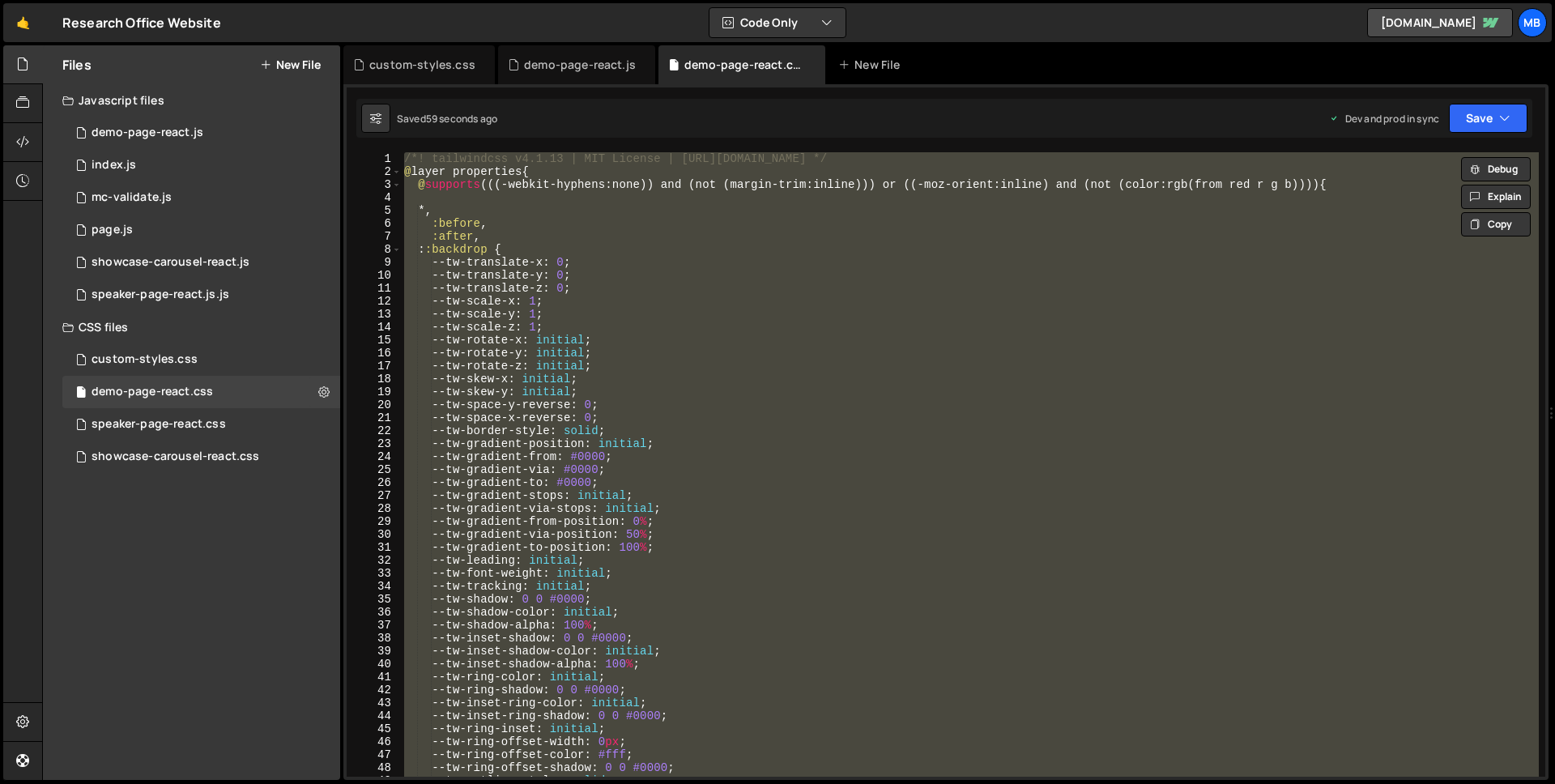
paste textarea
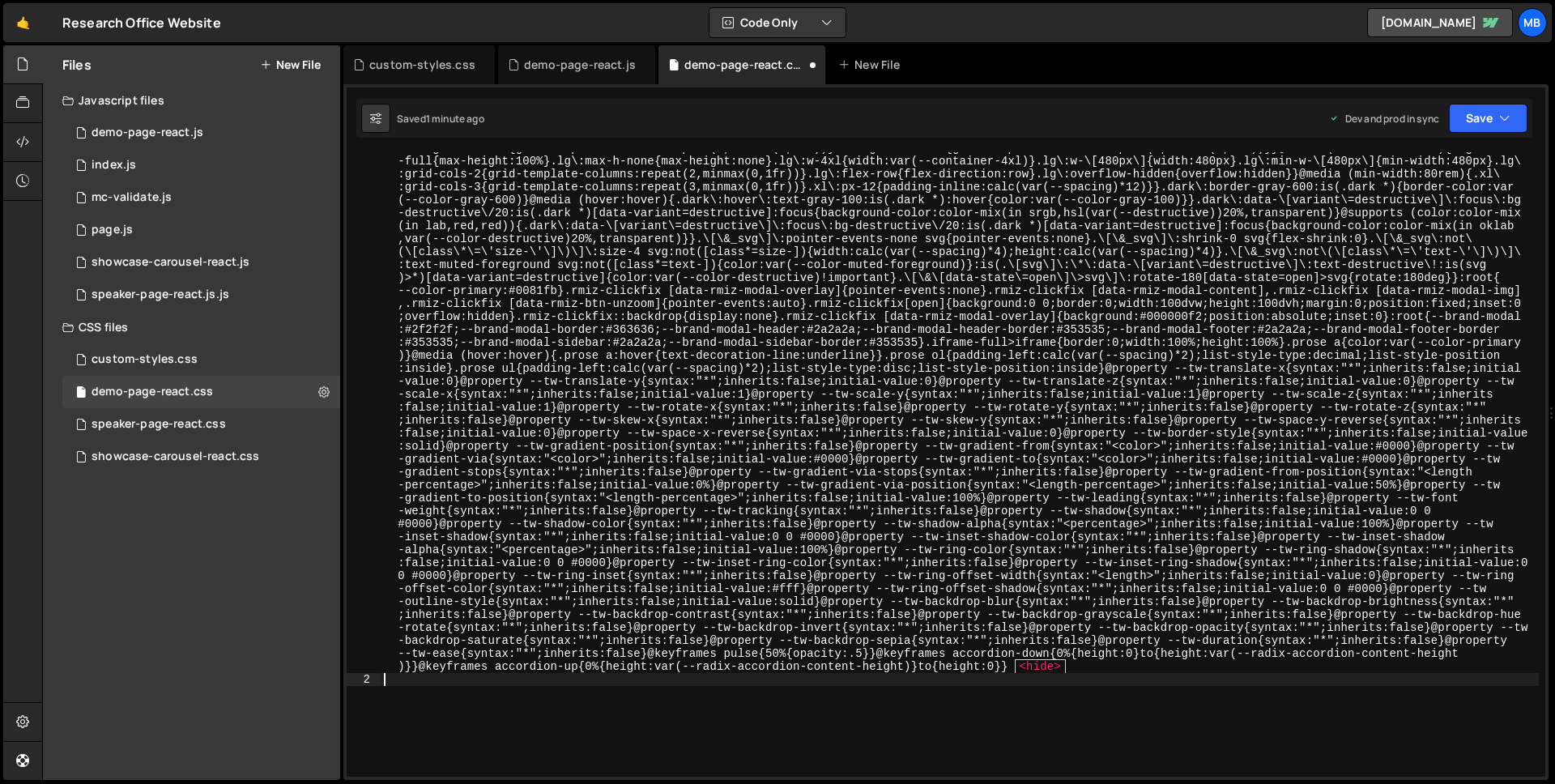
type textarea "@layer properties {"
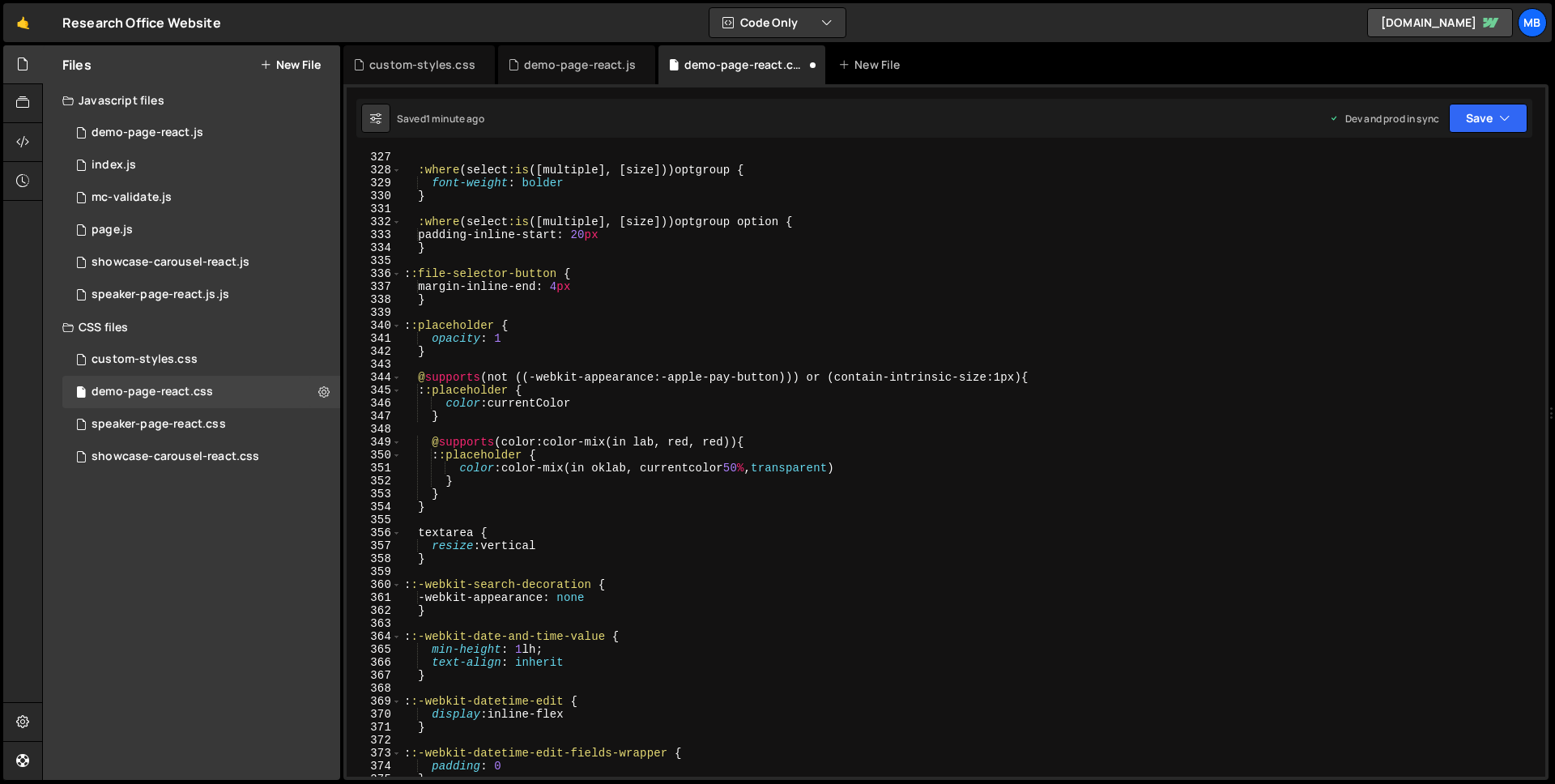
scroll to position [3188, 0]
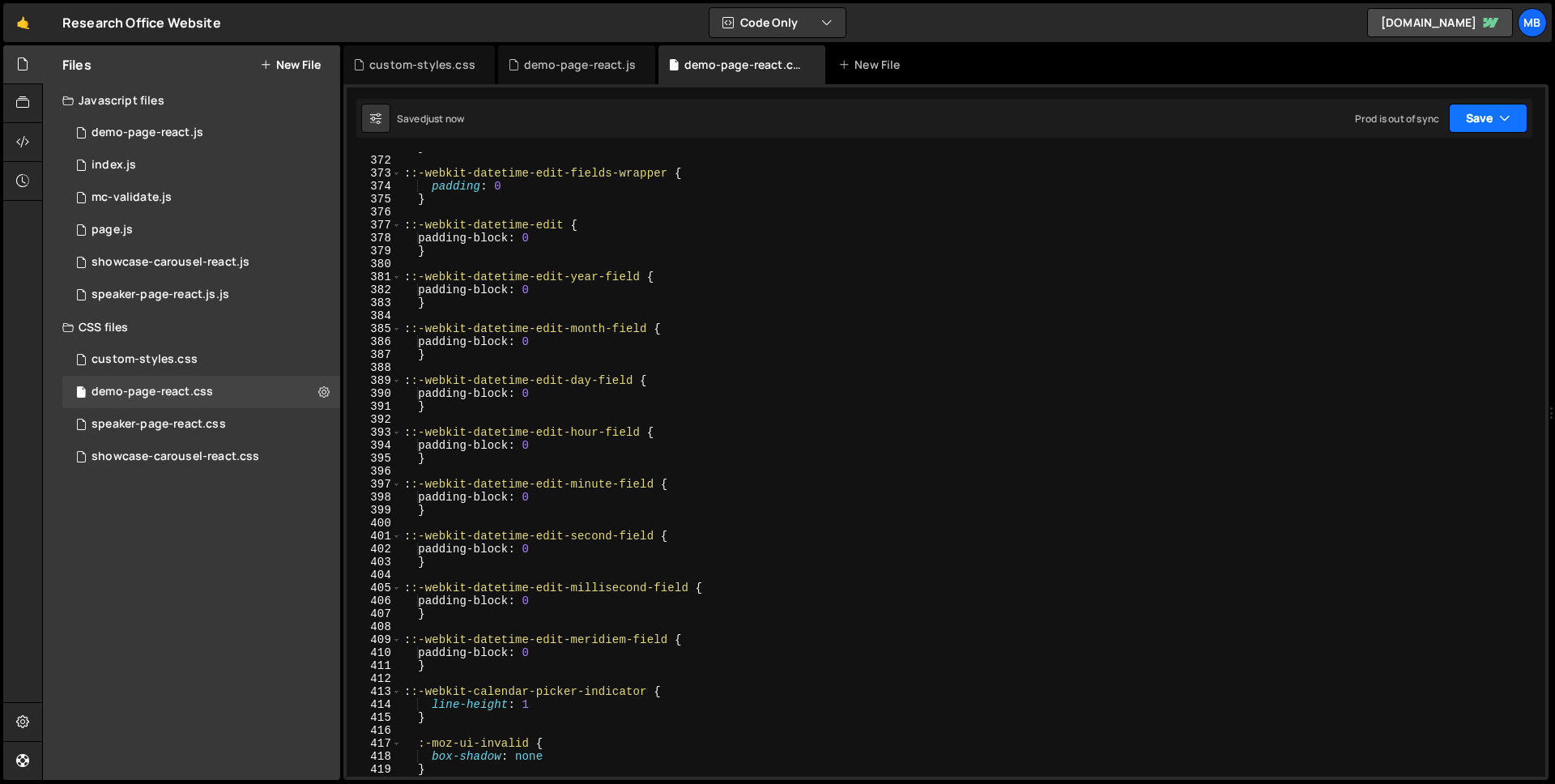
drag, startPoint x: 1485, startPoint y: 120, endPoint x: 1475, endPoint y: 132, distance: 15.6
click at [1485, 120] on button "Save" at bounding box center [1488, 117] width 78 height 29
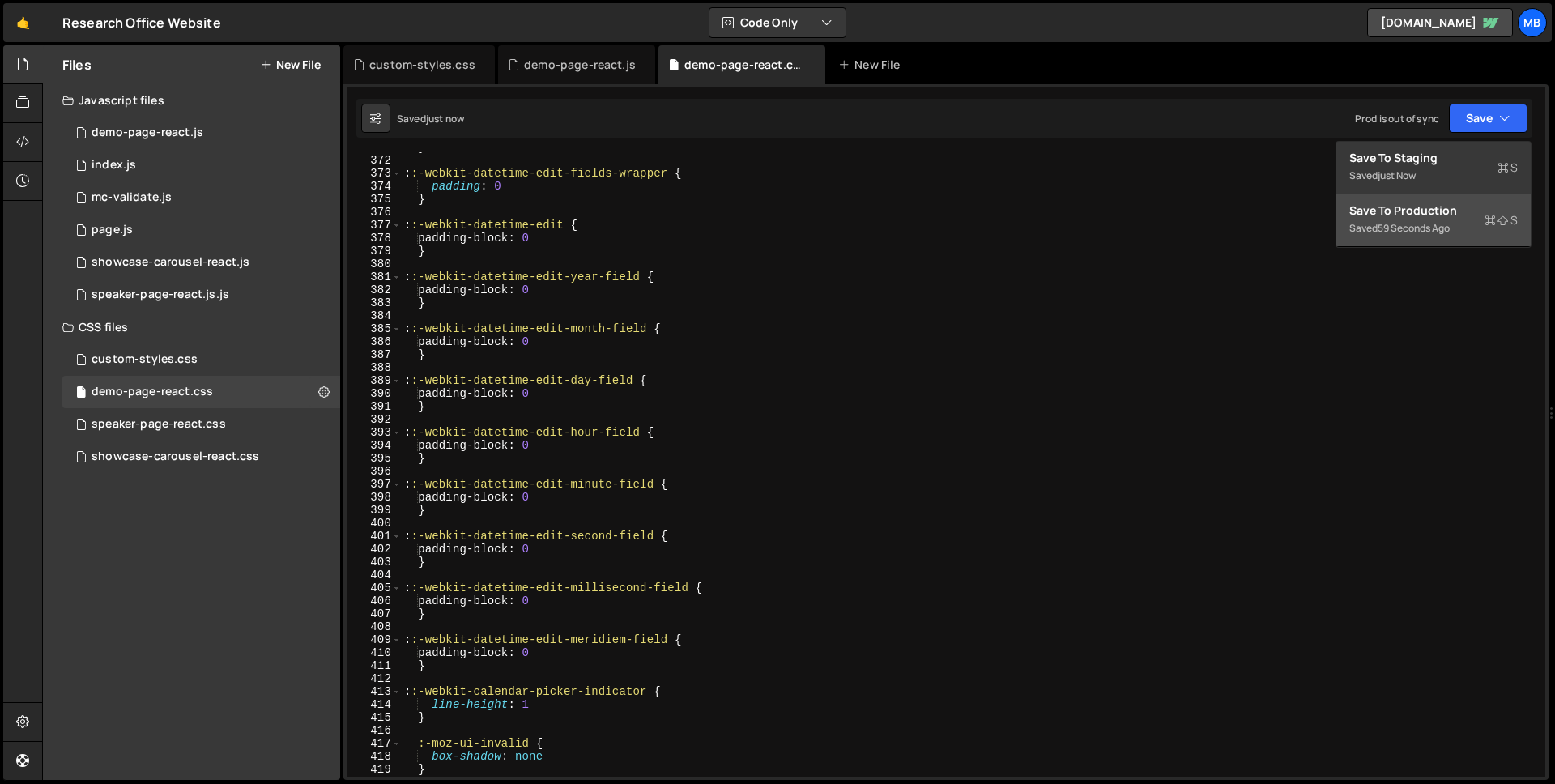
click at [1428, 211] on div "Save to Production S" at bounding box center [1433, 210] width 168 height 16
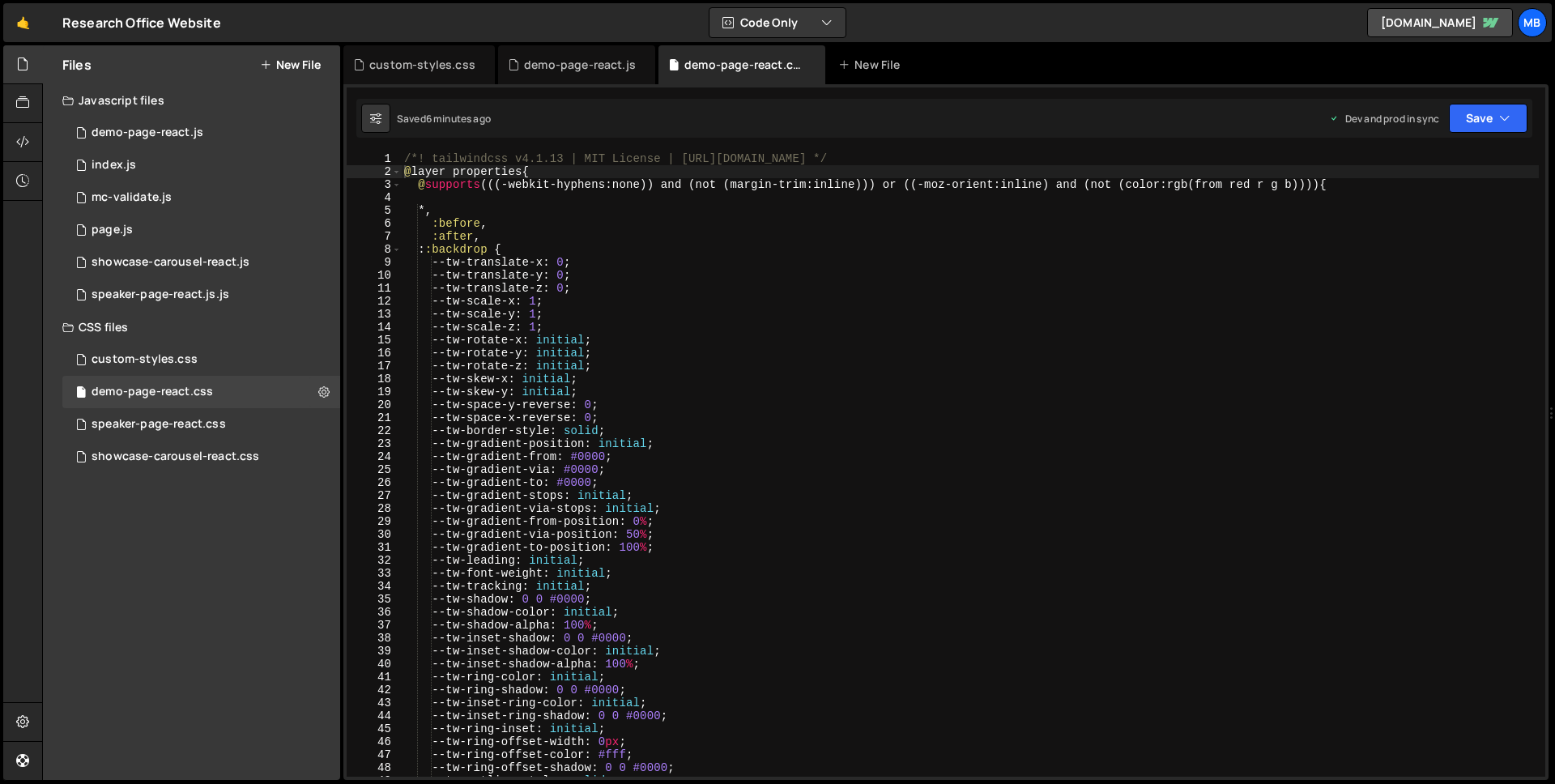
scroll to position [2, 0]
